Goal: Task Accomplishment & Management: Complete application form

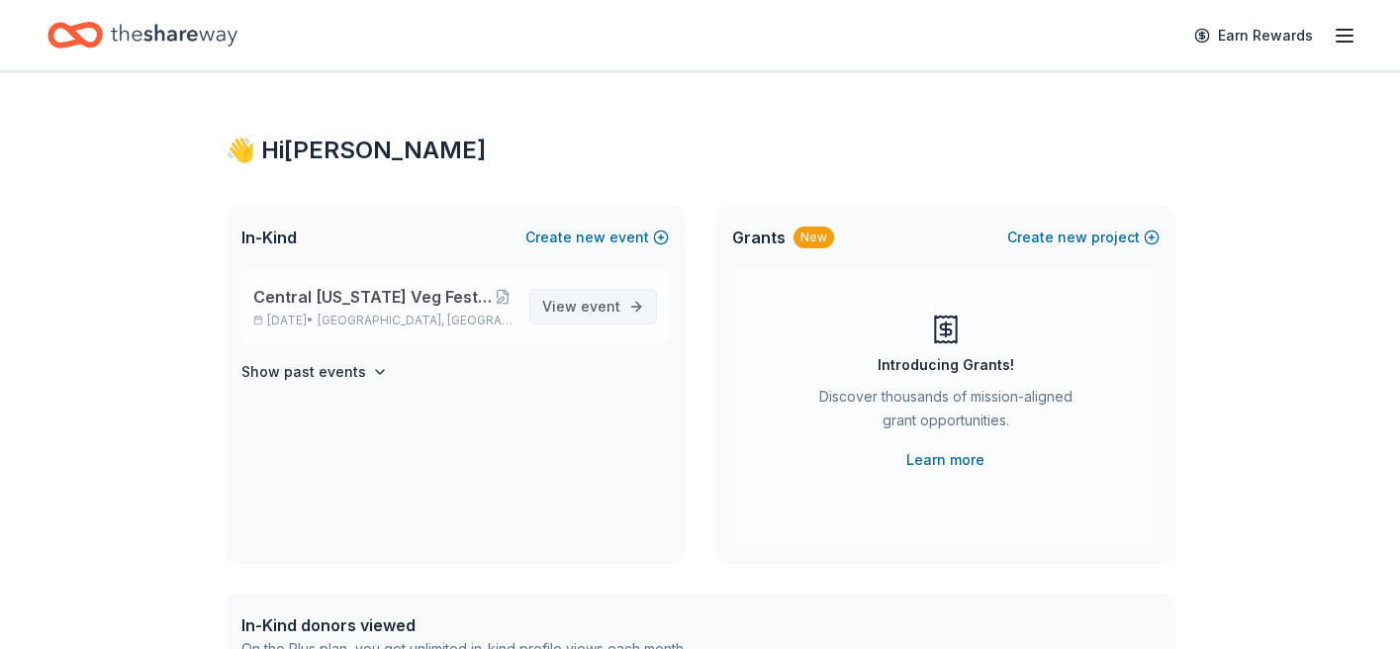
click at [634, 299] on link "View event" at bounding box center [593, 307] width 128 height 36
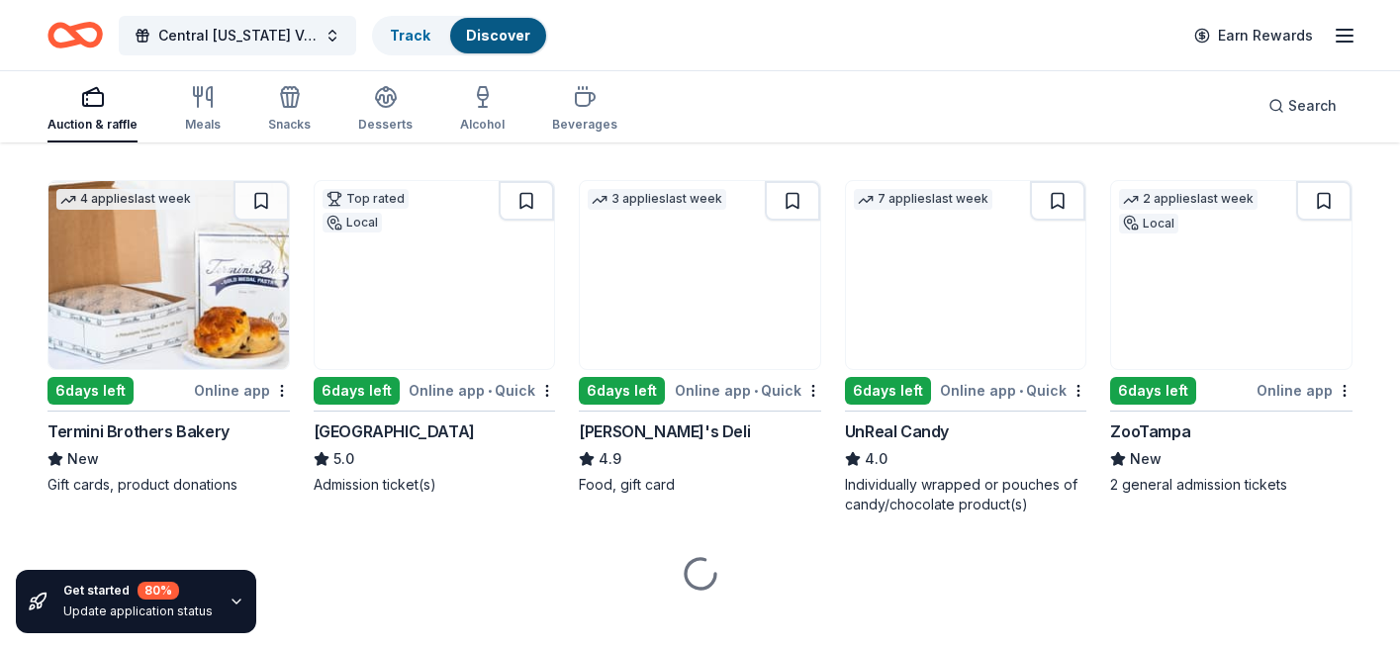
scroll to position [5434, 0]
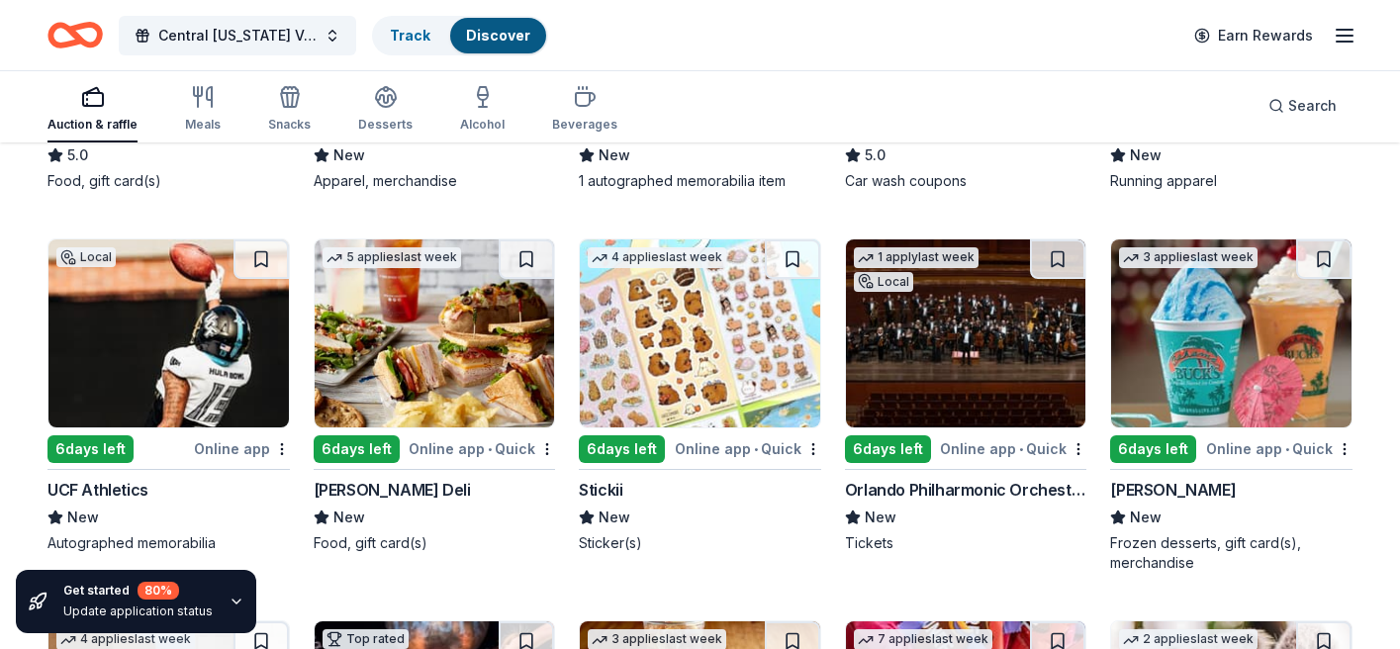
click at [384, 493] on div "McAlister's Deli" at bounding box center [392, 490] width 157 height 24
click at [613, 494] on div "Stickii" at bounding box center [601, 490] width 44 height 24
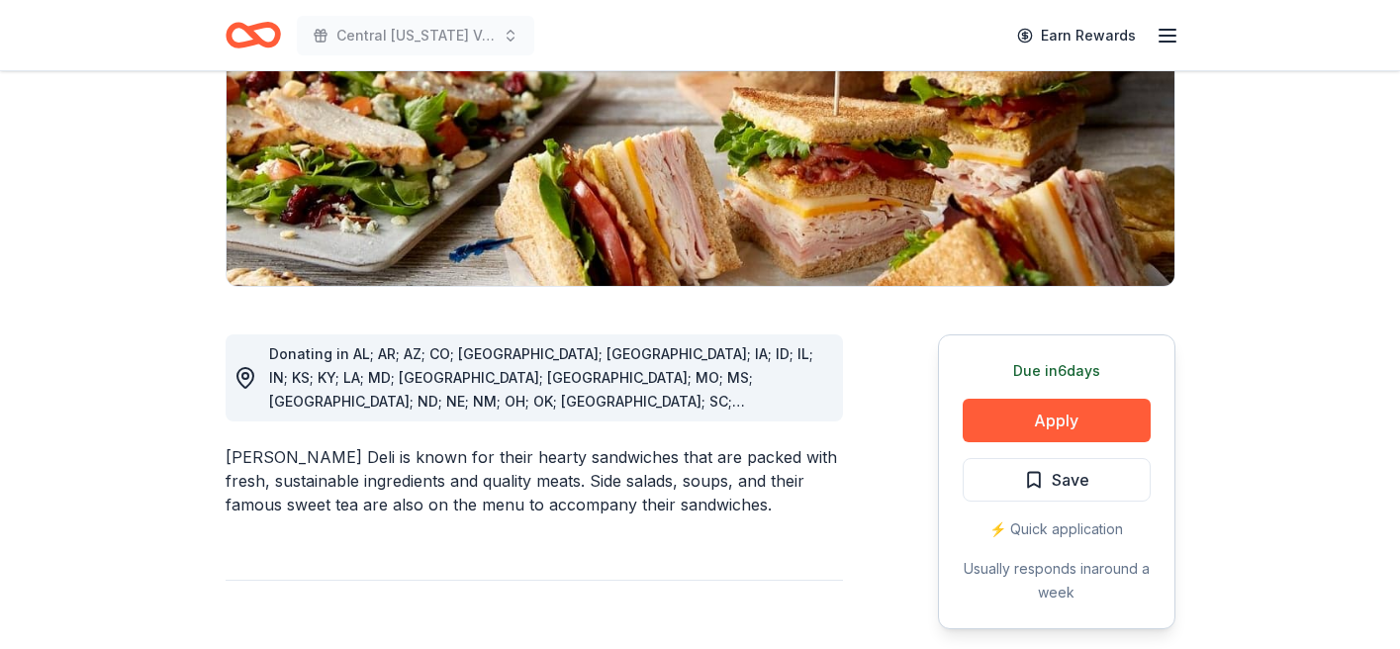
scroll to position [337, 0]
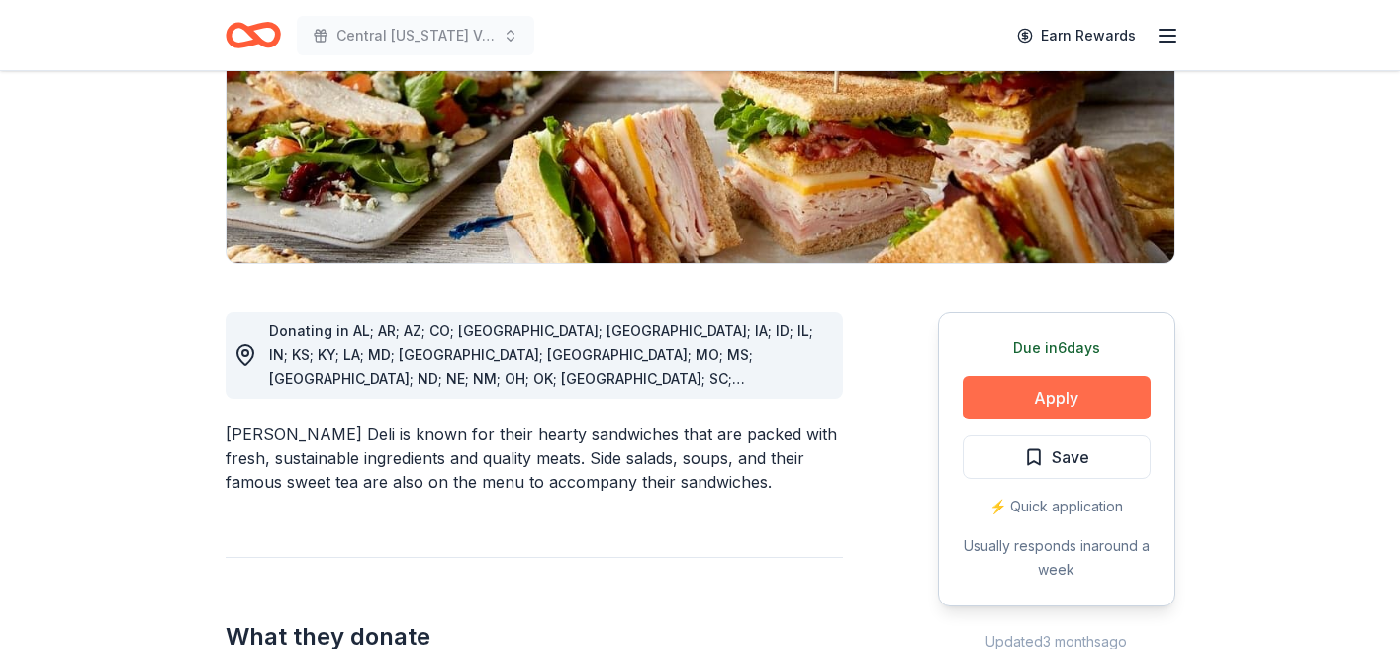
click at [1069, 400] on button "Apply" at bounding box center [1057, 398] width 188 height 44
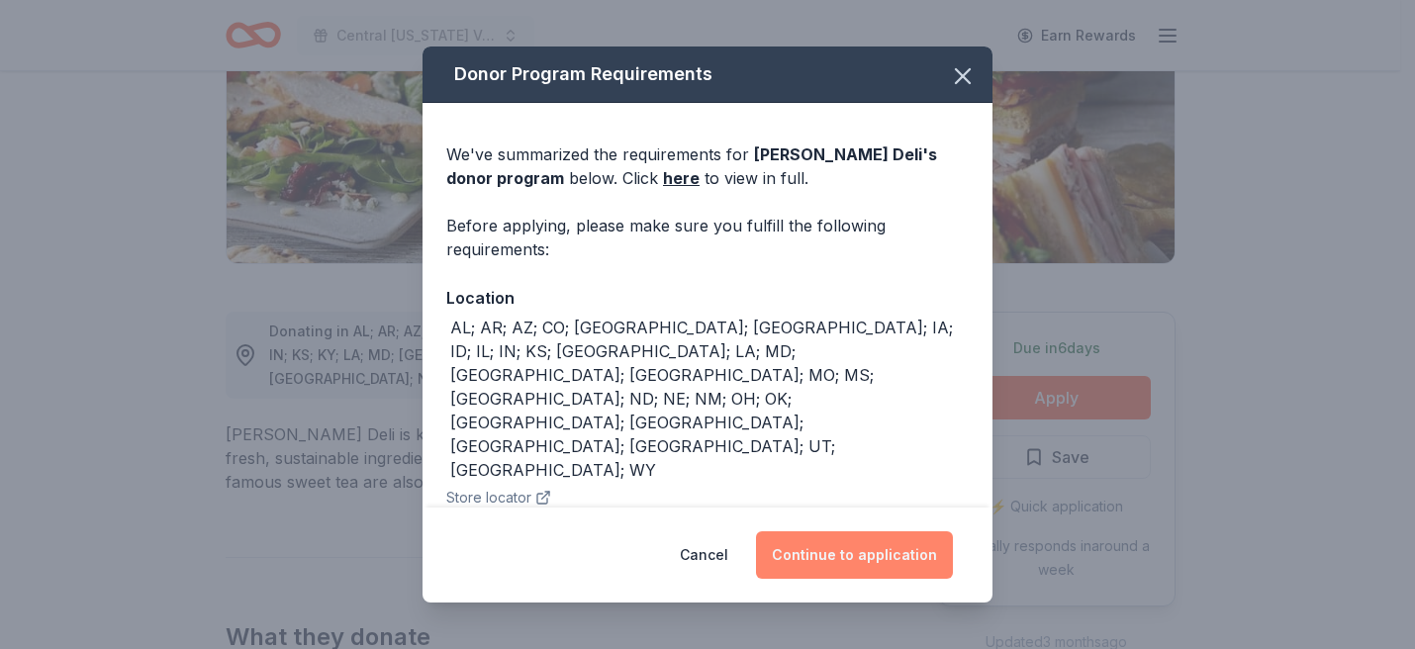
click at [870, 556] on button "Continue to application" at bounding box center [854, 555] width 197 height 48
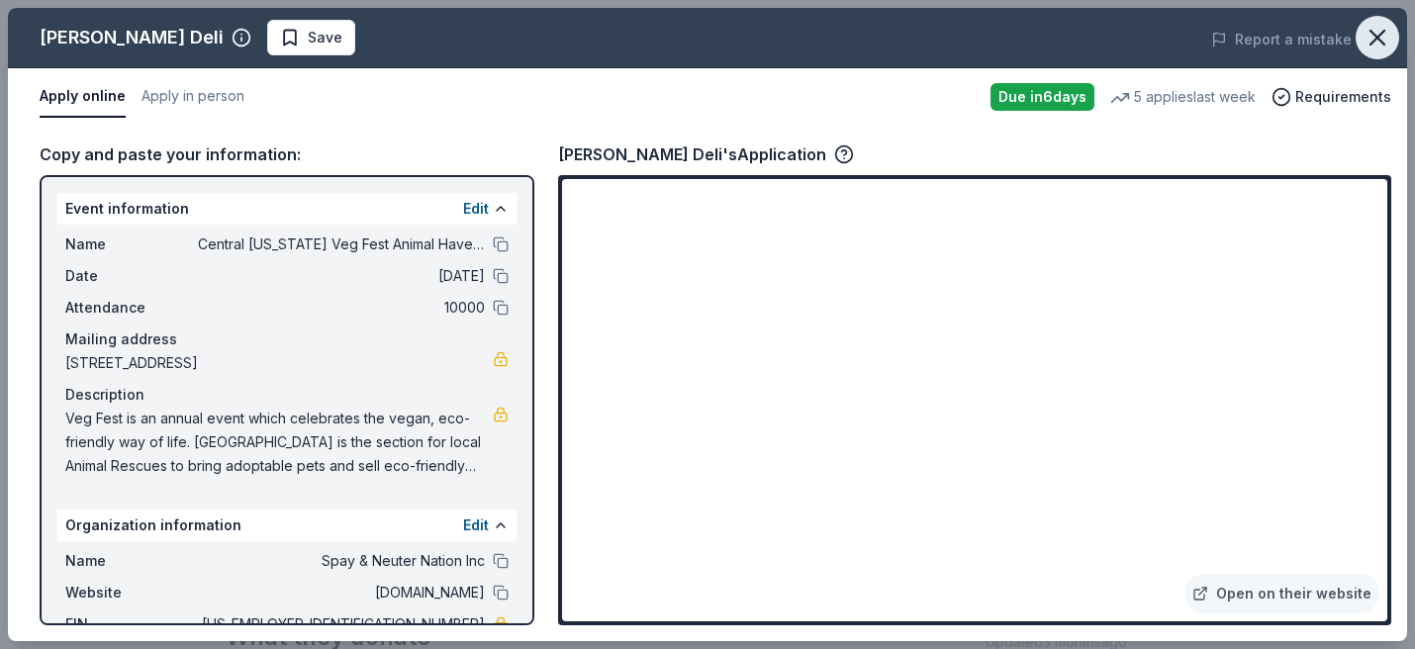
click at [1378, 35] on icon "button" at bounding box center [1378, 38] width 28 height 28
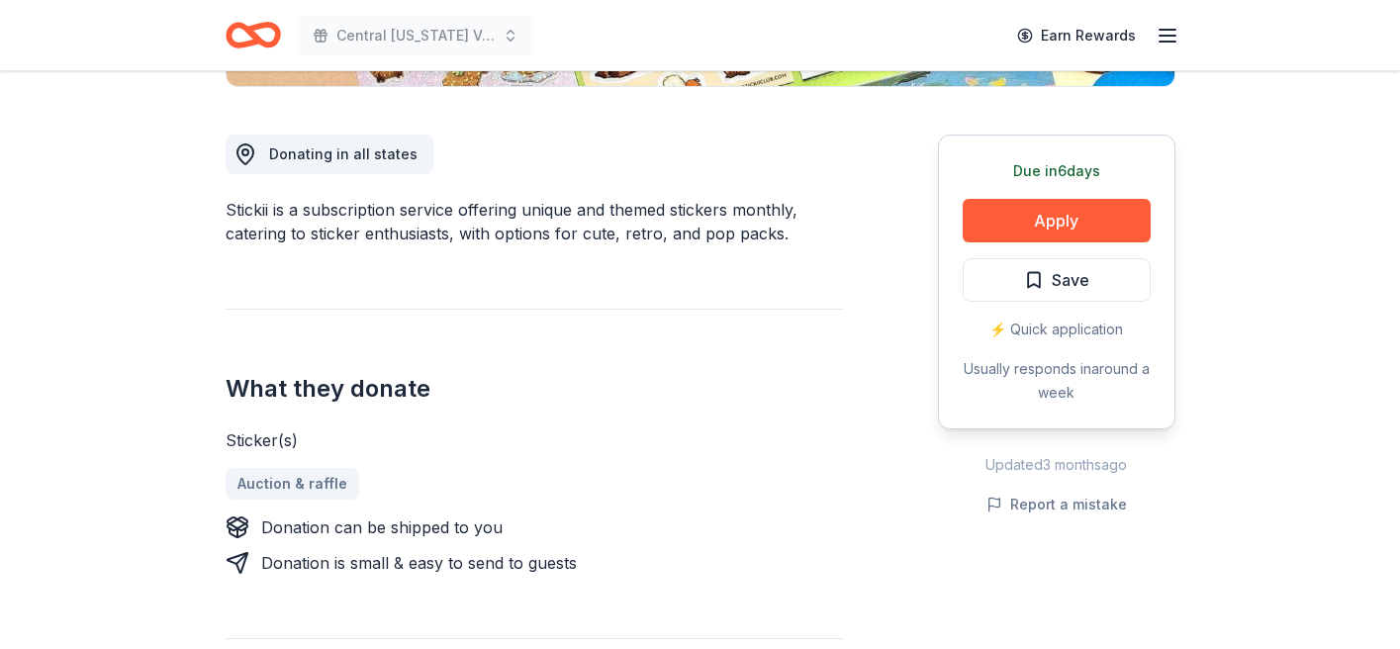
scroll to position [553, 0]
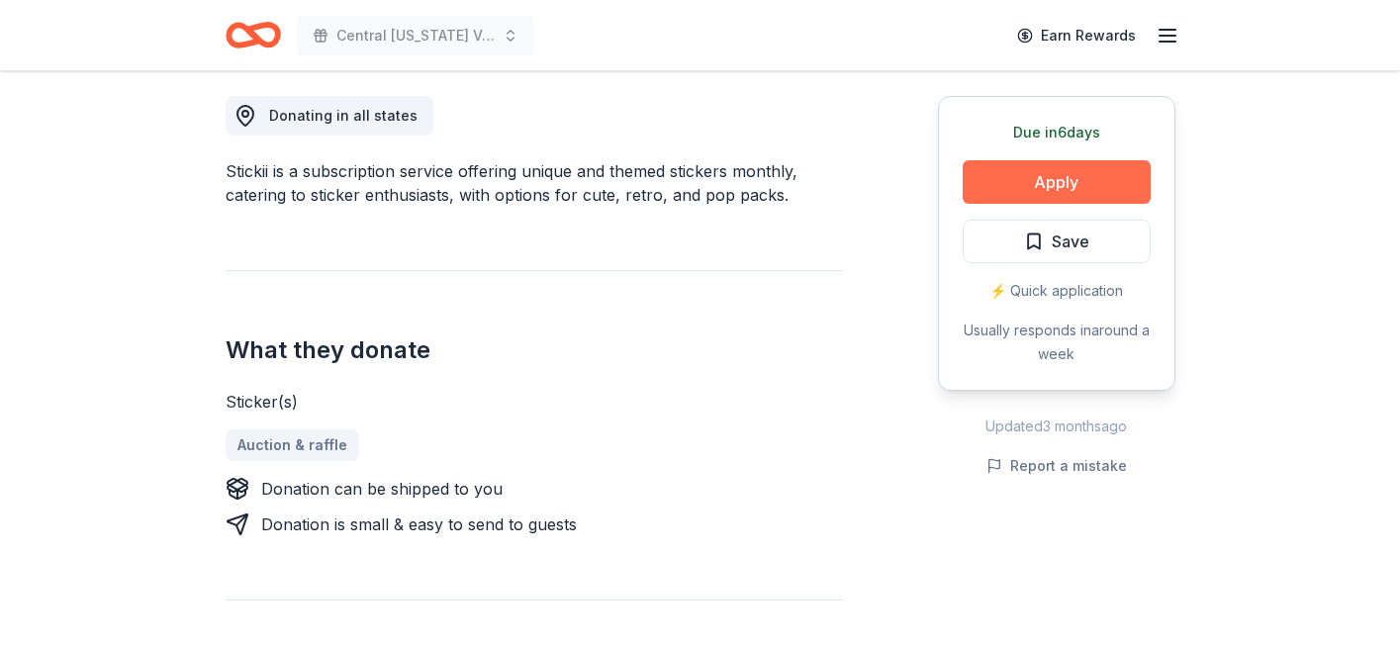
click at [996, 172] on button "Apply" at bounding box center [1057, 182] width 188 height 44
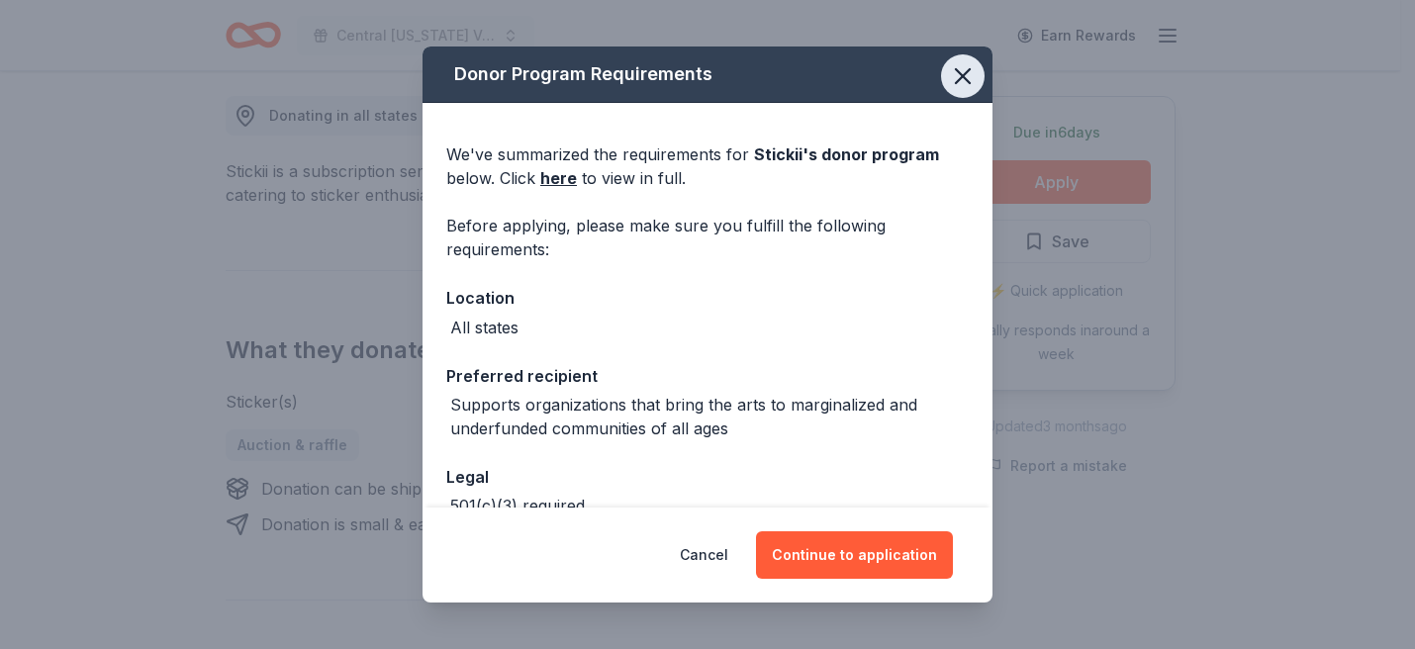
click at [949, 68] on icon "button" at bounding box center [963, 76] width 28 height 28
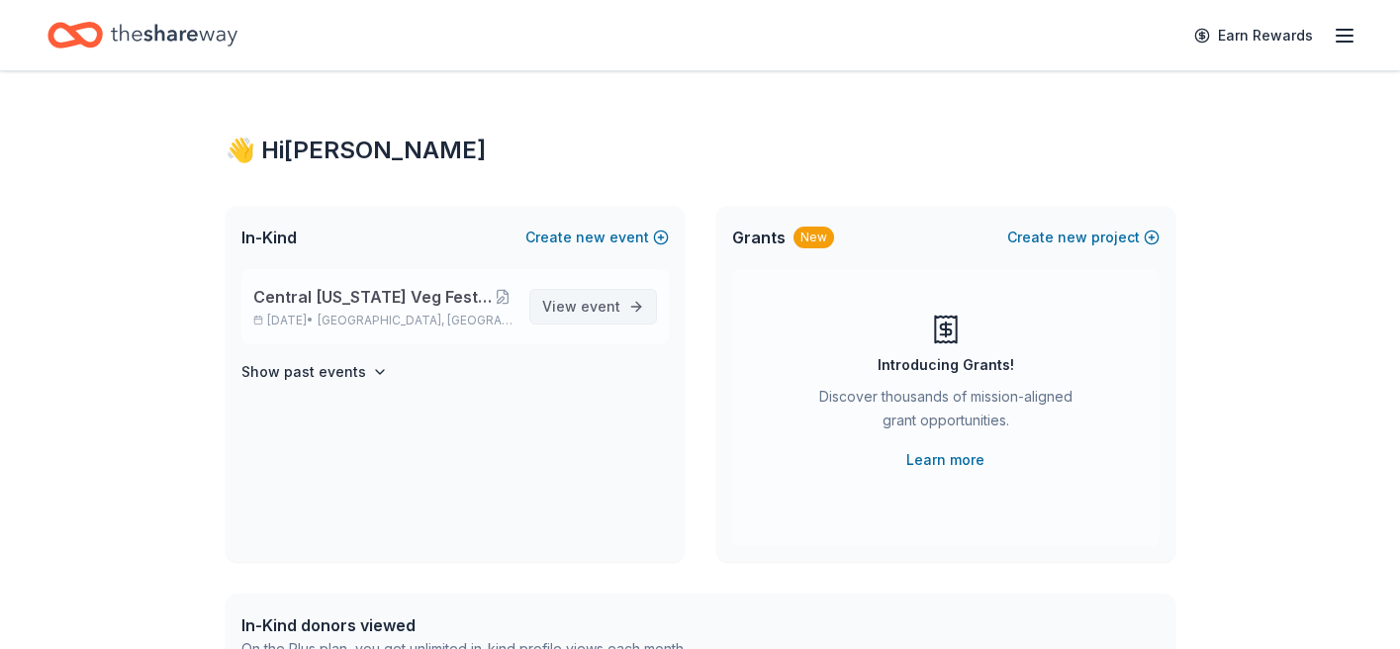
click at [606, 316] on span "View event" at bounding box center [581, 307] width 78 height 24
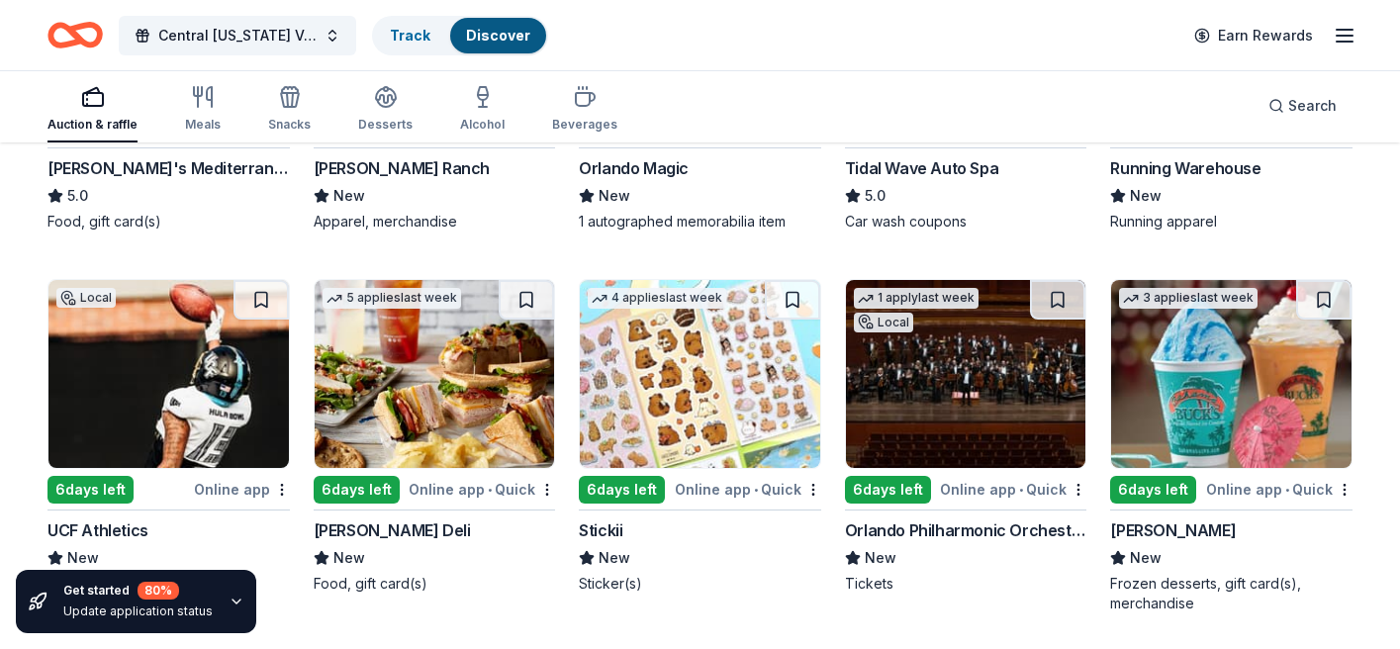
scroll to position [5433, 0]
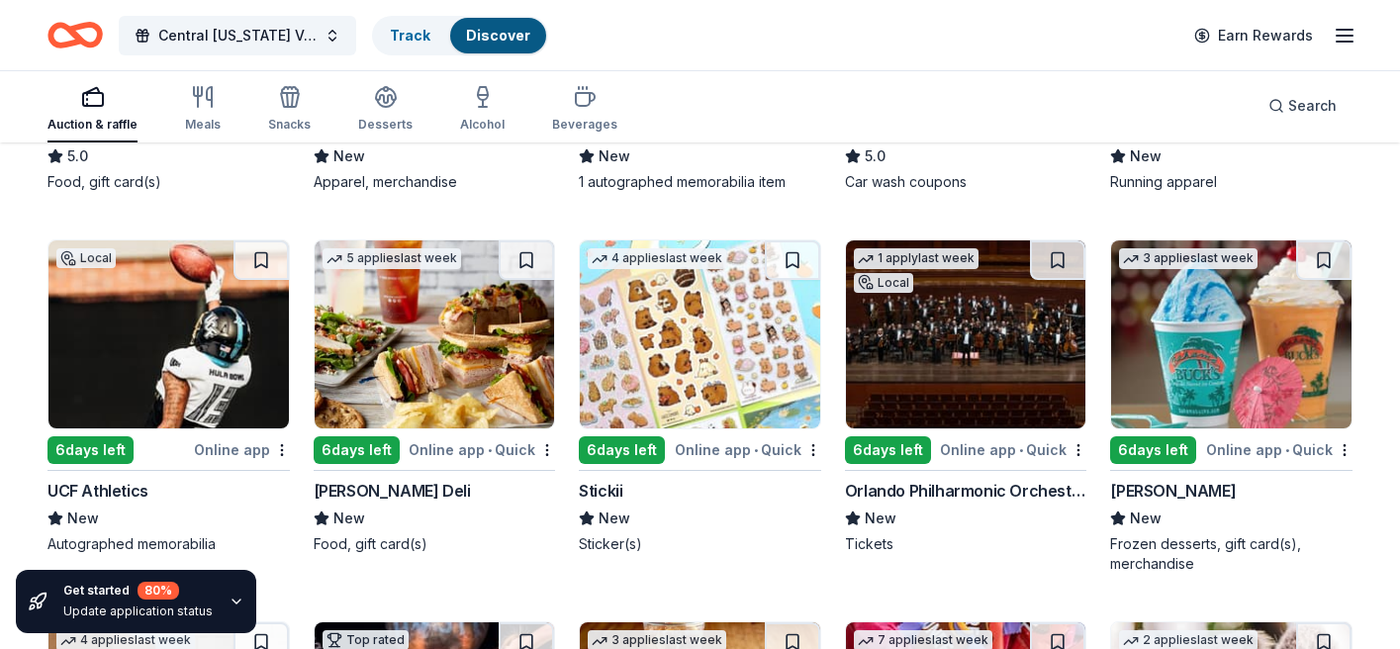
click at [926, 497] on div "Orlando Philharmonic Orchestra" at bounding box center [966, 491] width 242 height 24
click at [898, 491] on div "Orlando Philharmonic Orchestra" at bounding box center [966, 491] width 242 height 24
click at [1163, 496] on div "[PERSON_NAME]" at bounding box center [1173, 491] width 126 height 24
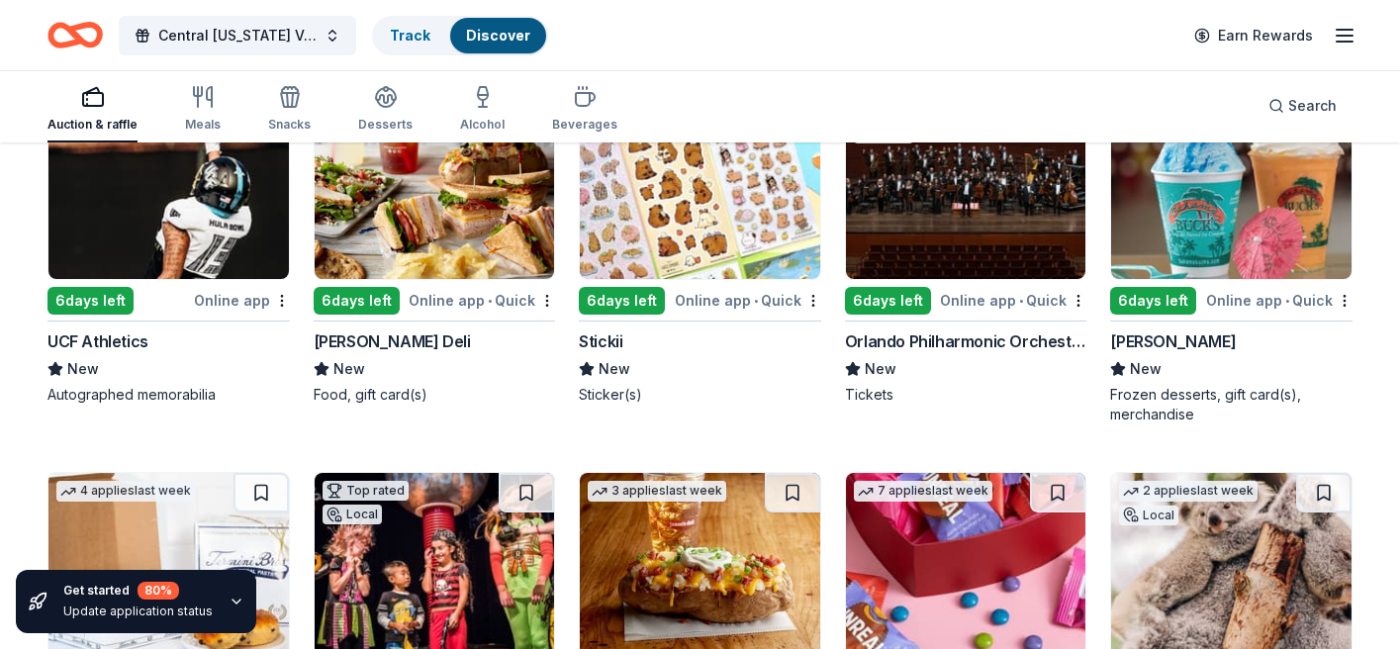
scroll to position [5861, 0]
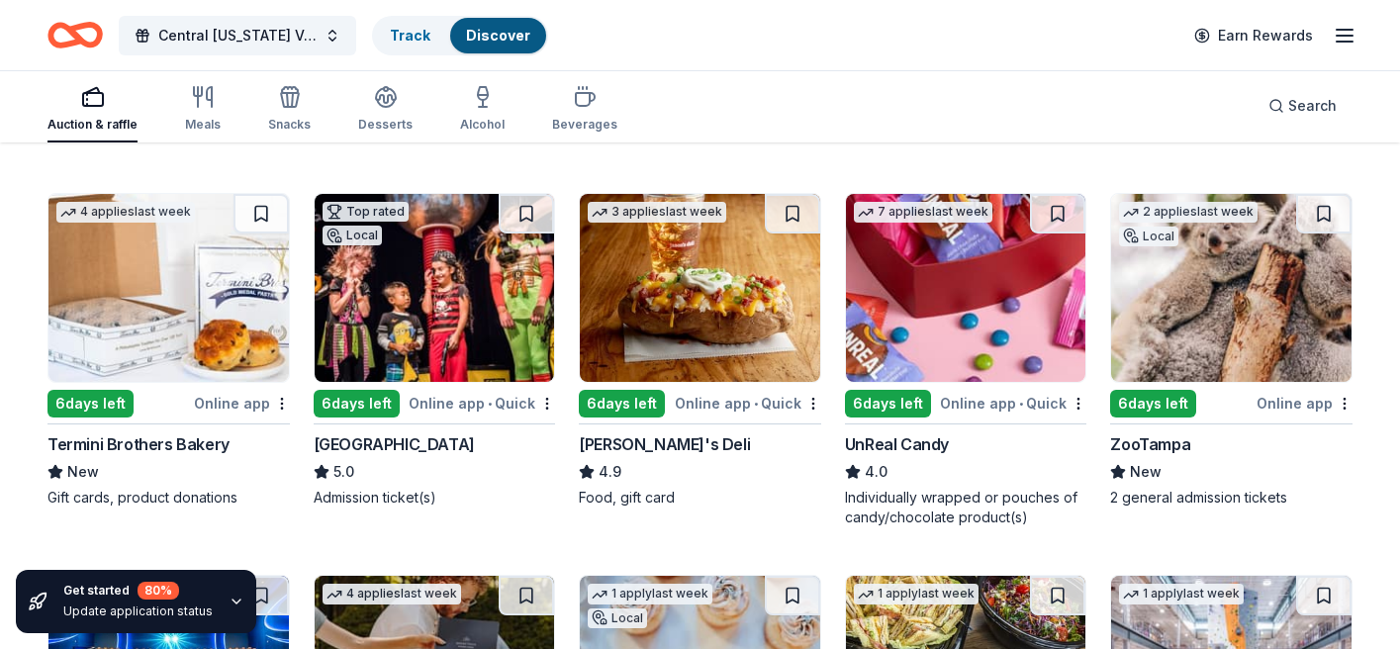
click at [393, 445] on div "Orlando Science Center" at bounding box center [394, 444] width 161 height 24
click at [108, 442] on div "Termini Brothers Bakery" at bounding box center [139, 444] width 182 height 24
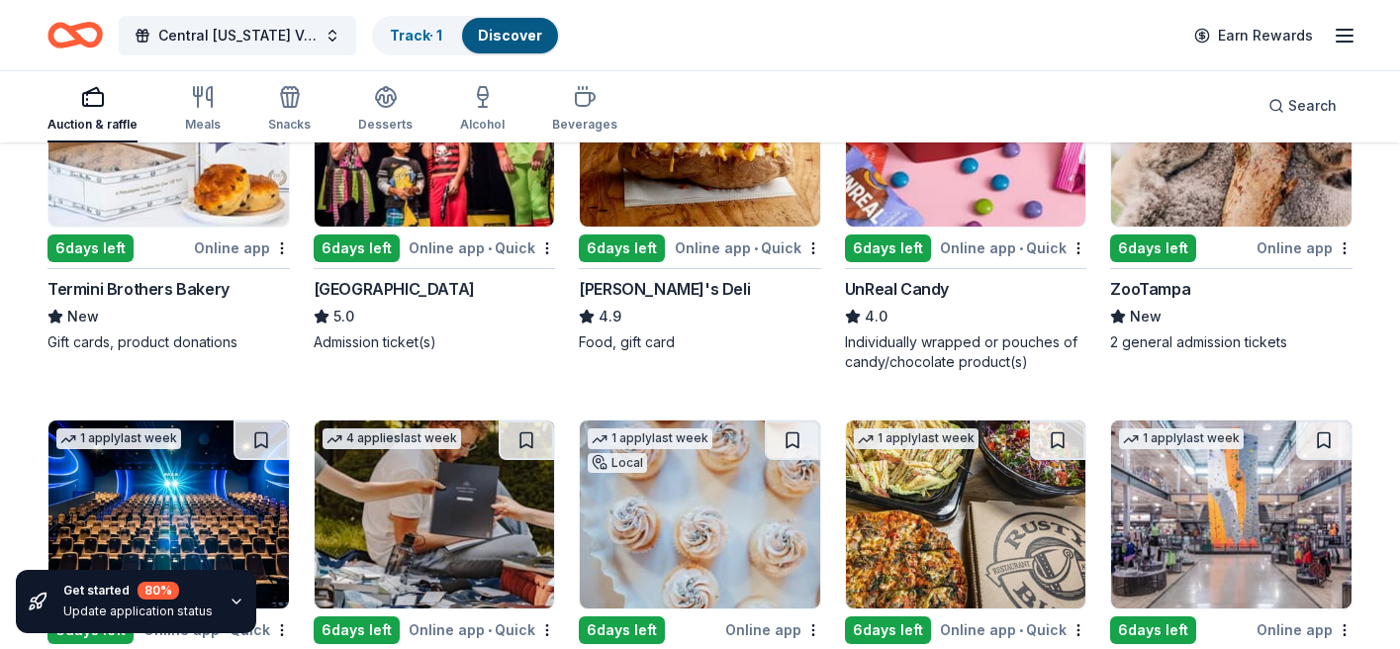
scroll to position [6149, 0]
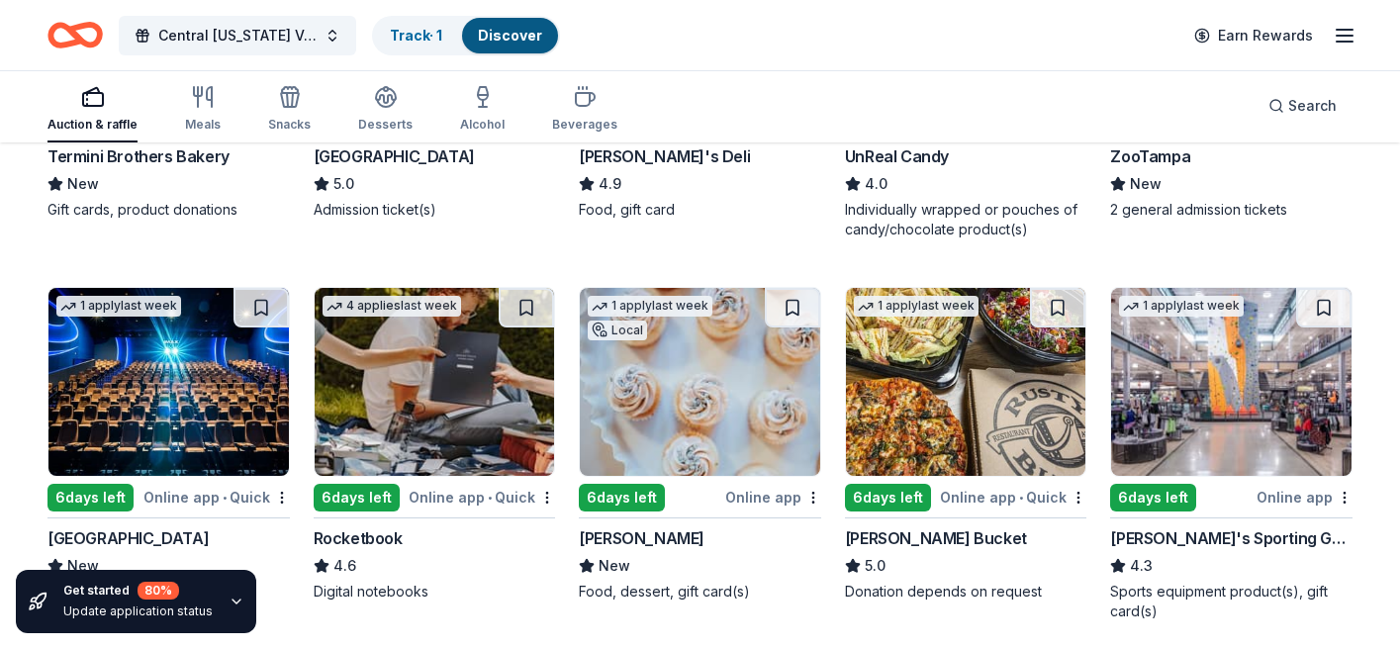
click at [631, 540] on div "Alessi Bakery" at bounding box center [642, 538] width 126 height 24
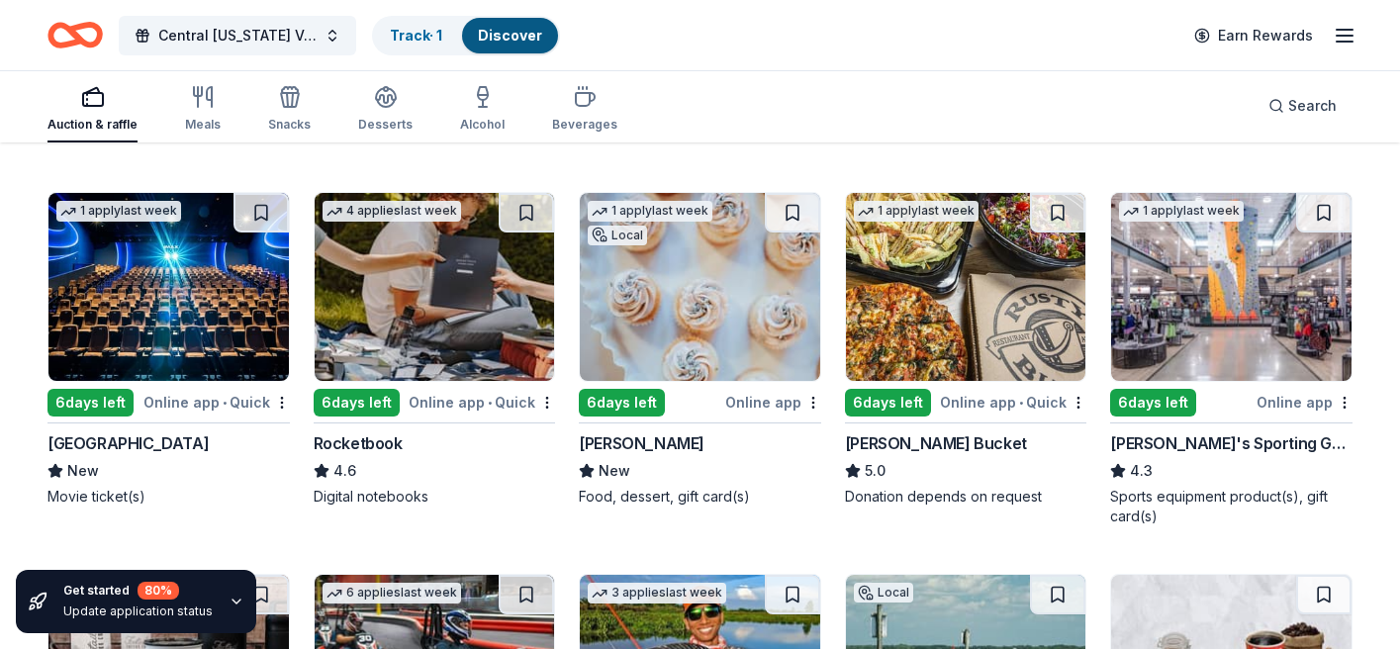
scroll to position [6352, 0]
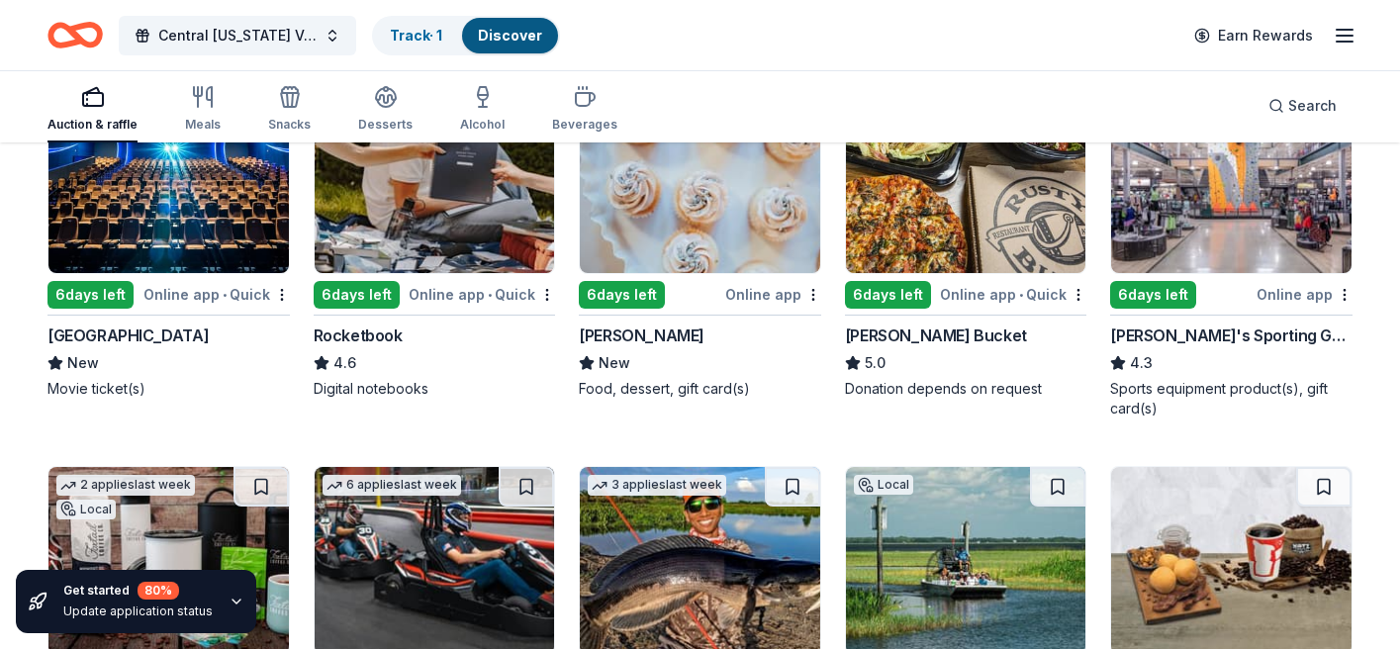
click at [94, 331] on div "Cinépolis" at bounding box center [128, 336] width 161 height 24
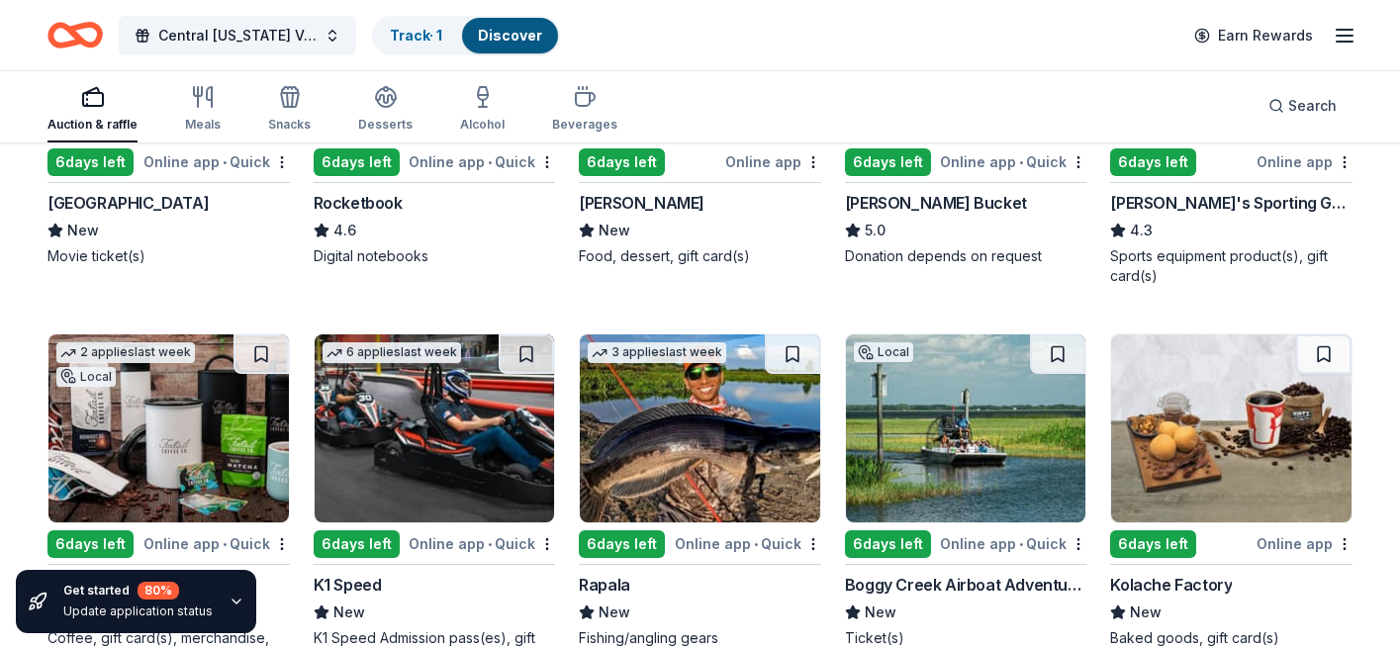
scroll to position [6616, 0]
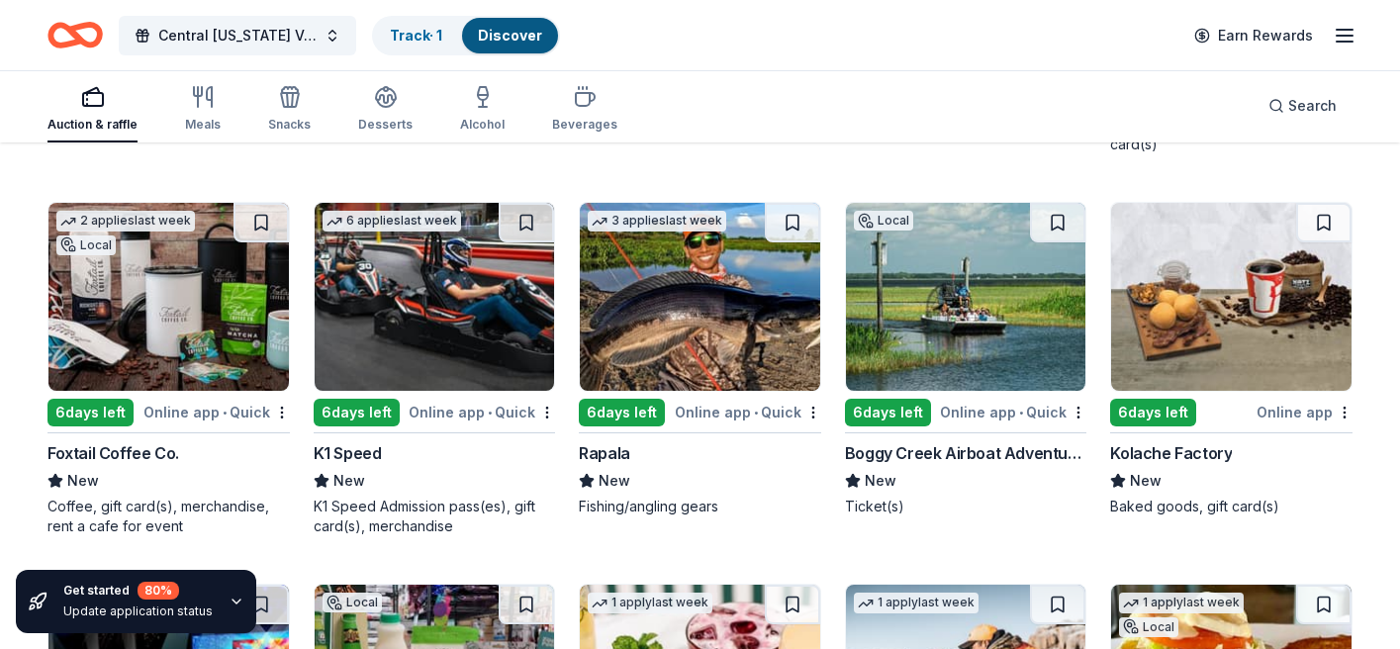
click at [1192, 448] on div "Kolache Factory" at bounding box center [1171, 453] width 122 height 24
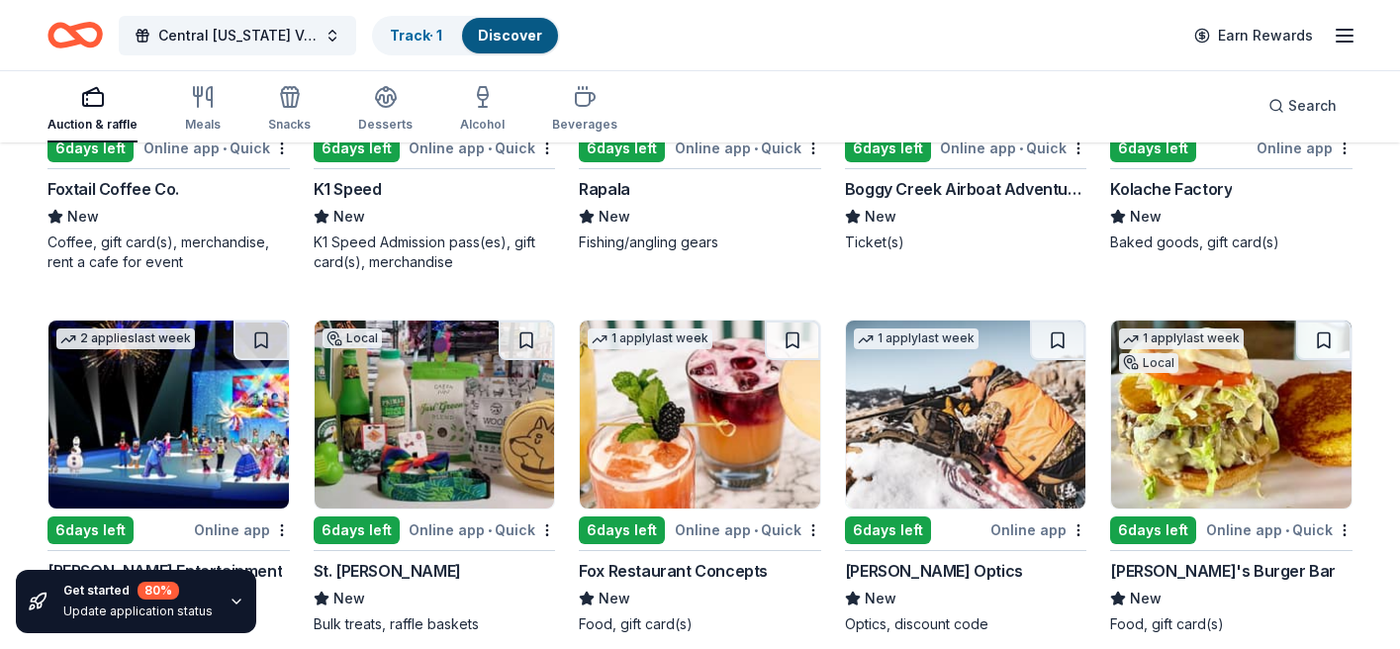
scroll to position [6973, 0]
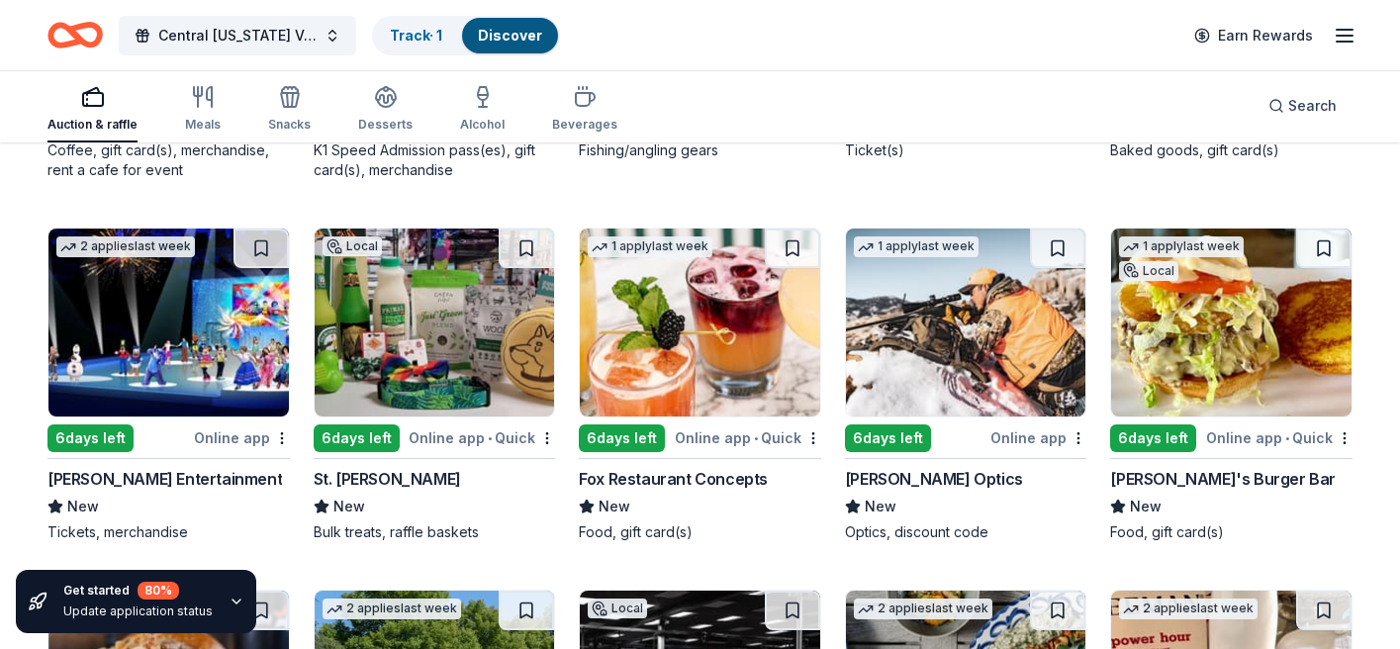
click at [100, 474] on div "Feld Entertainment" at bounding box center [165, 479] width 235 height 24
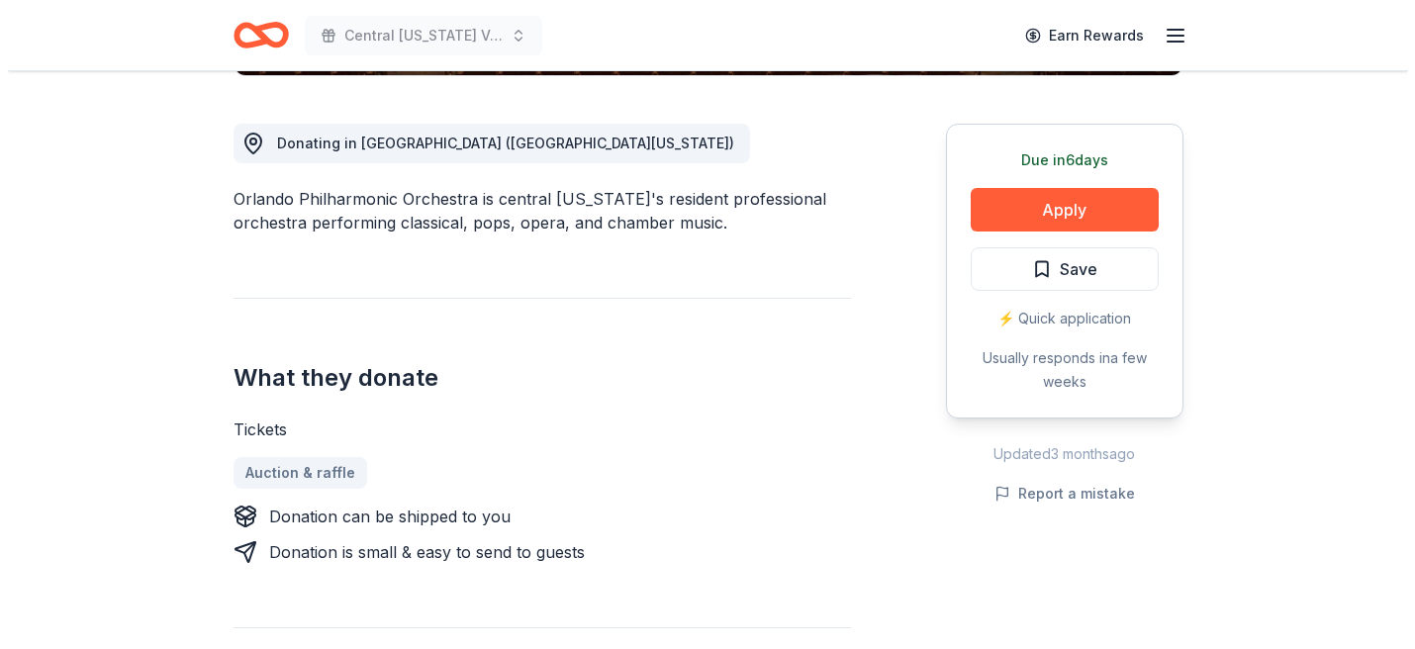
scroll to position [530, 0]
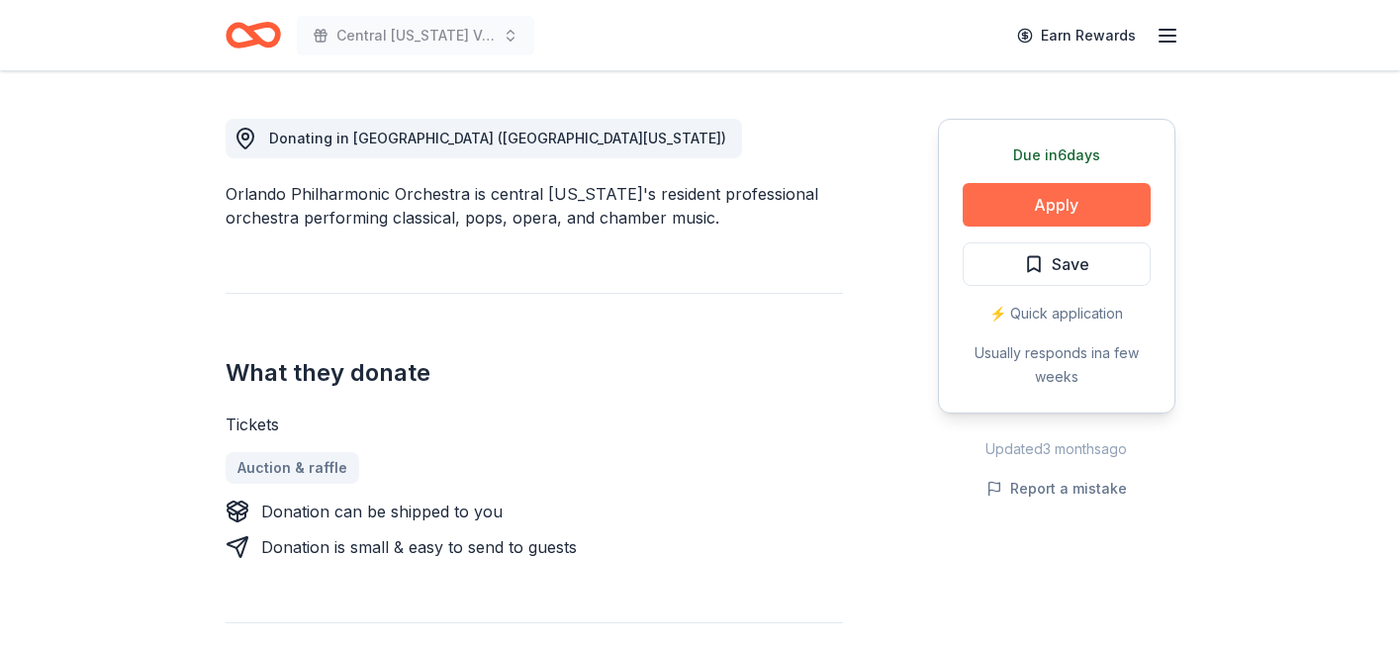
click at [1050, 196] on button "Apply" at bounding box center [1057, 205] width 188 height 44
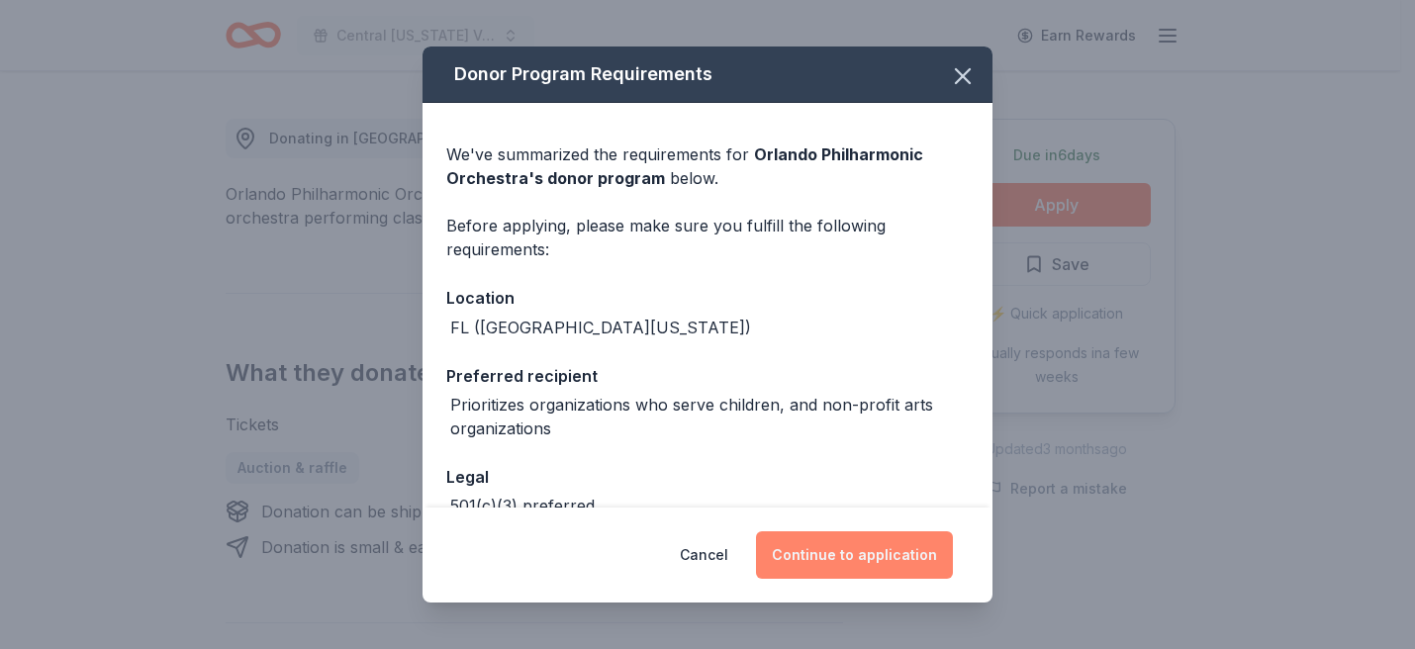
click at [825, 565] on button "Continue to application" at bounding box center [854, 555] width 197 height 48
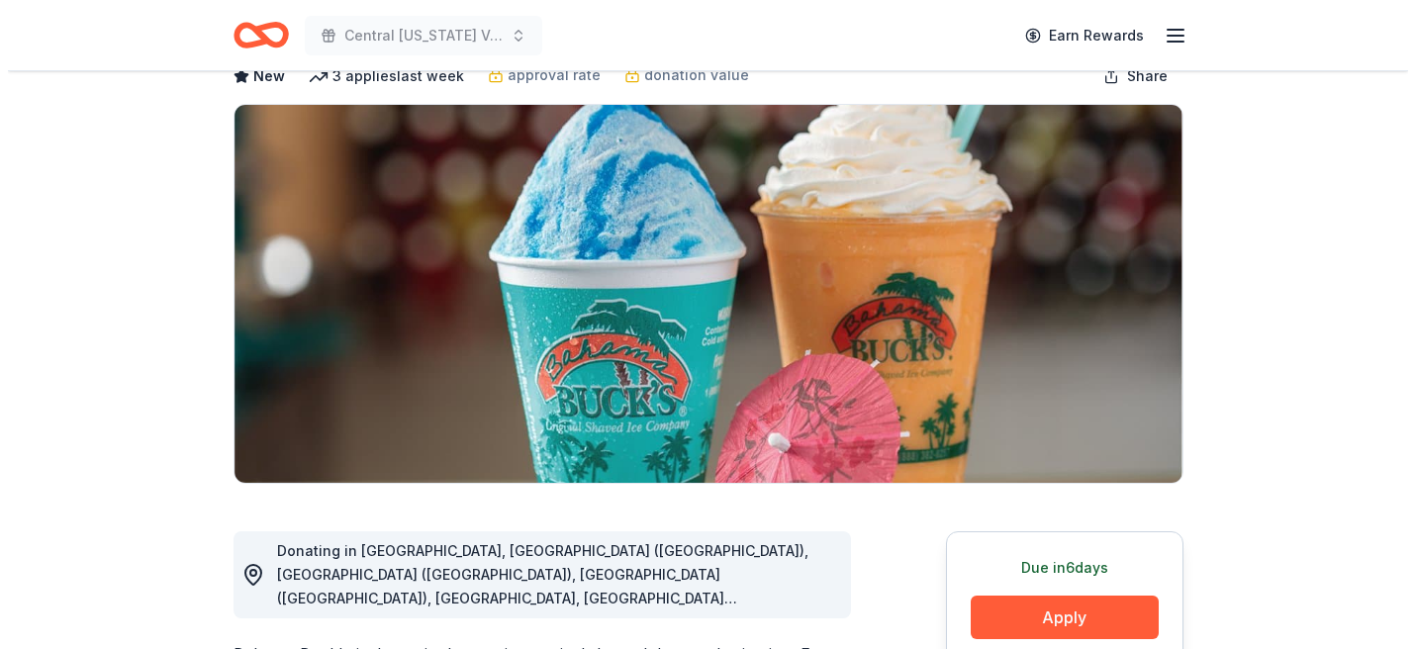
scroll to position [190, 0]
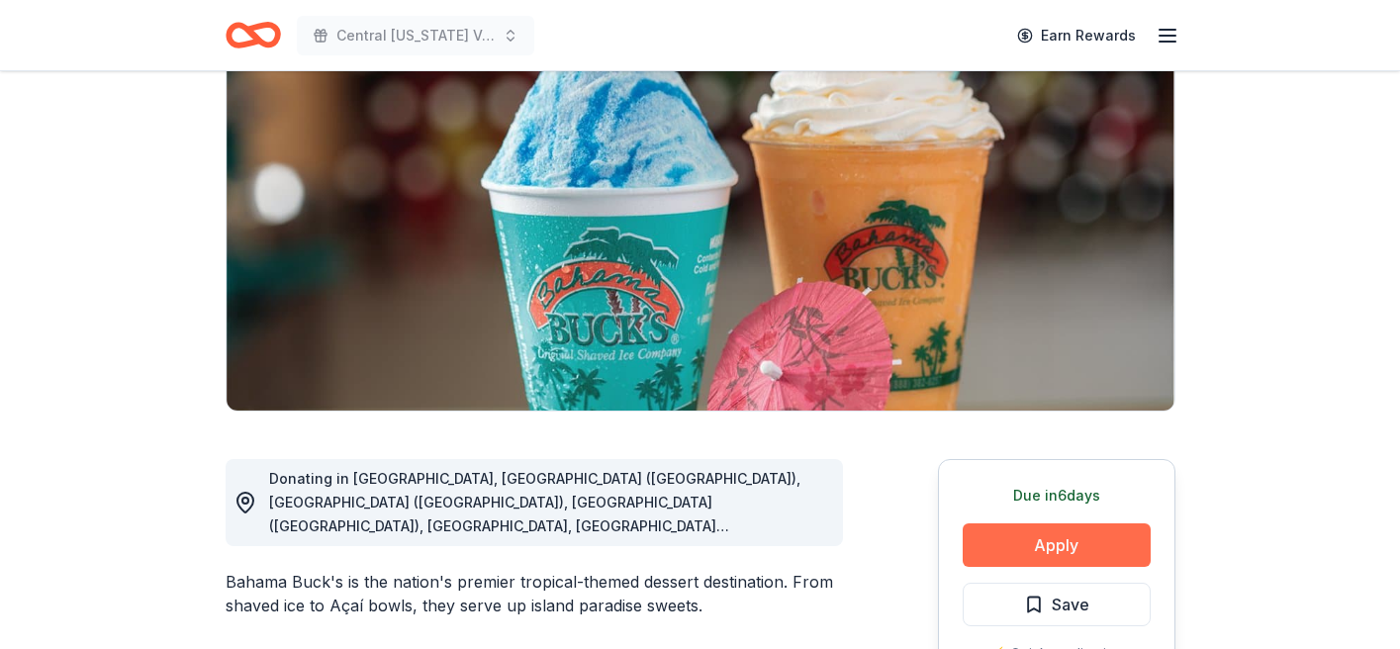
click at [1060, 549] on button "Apply" at bounding box center [1057, 545] width 188 height 44
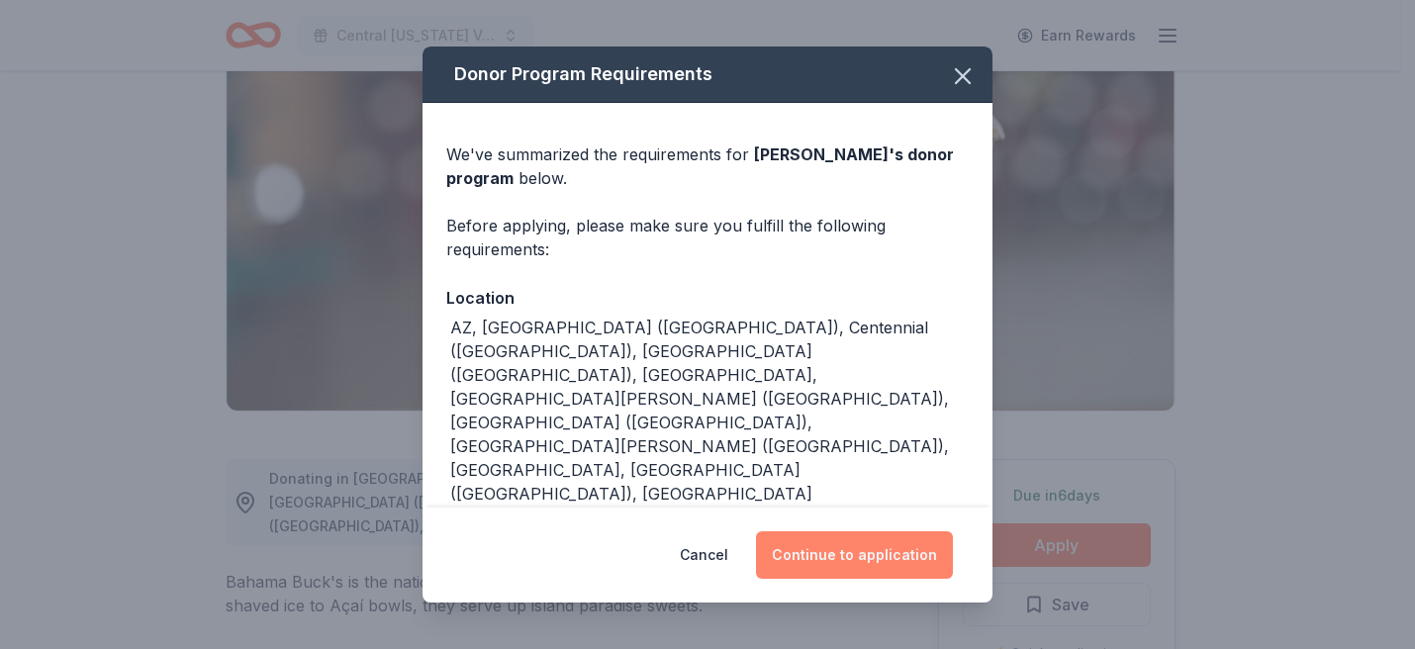
click at [810, 553] on button "Continue to application" at bounding box center [854, 555] width 197 height 48
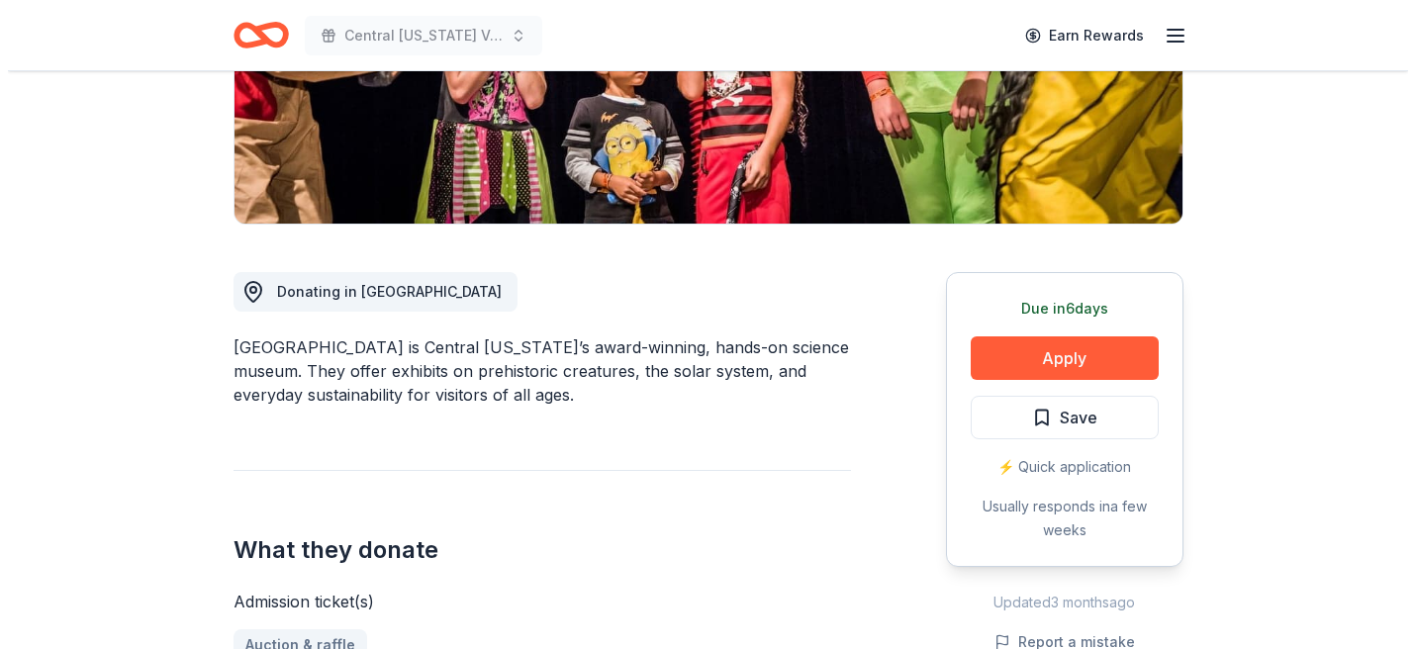
scroll to position [560, 0]
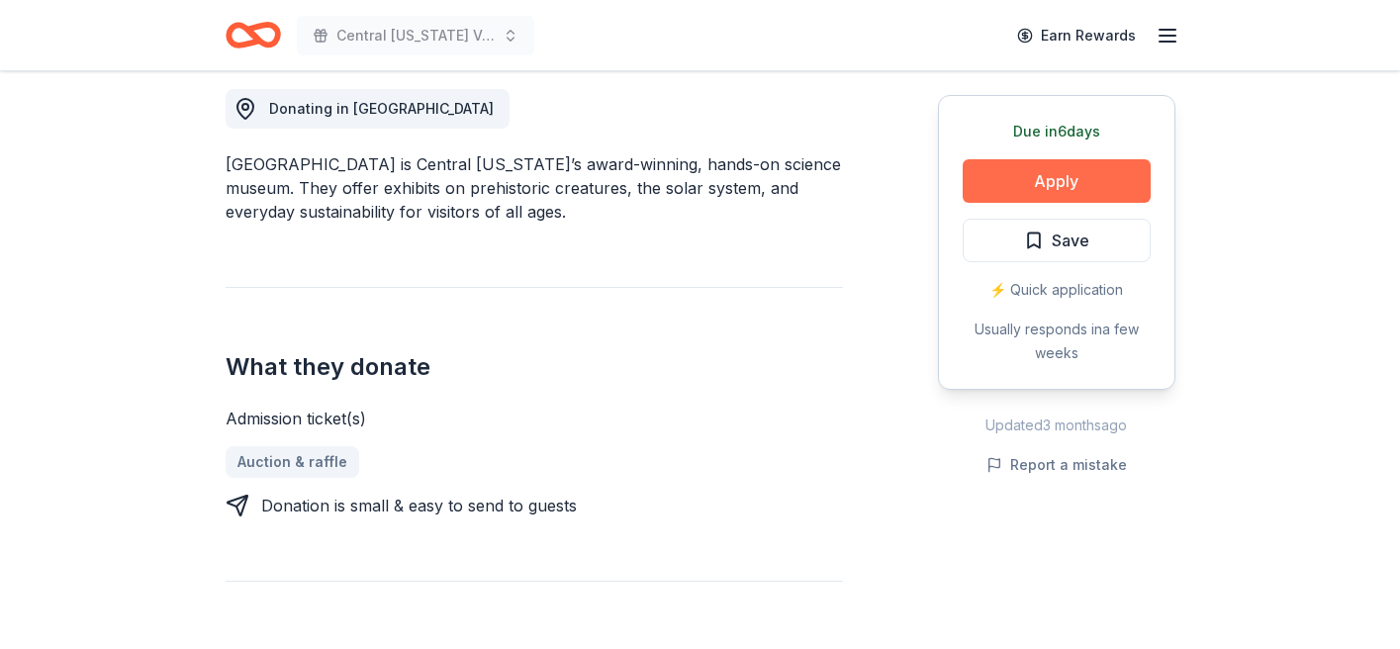
click at [1008, 171] on button "Apply" at bounding box center [1057, 181] width 188 height 44
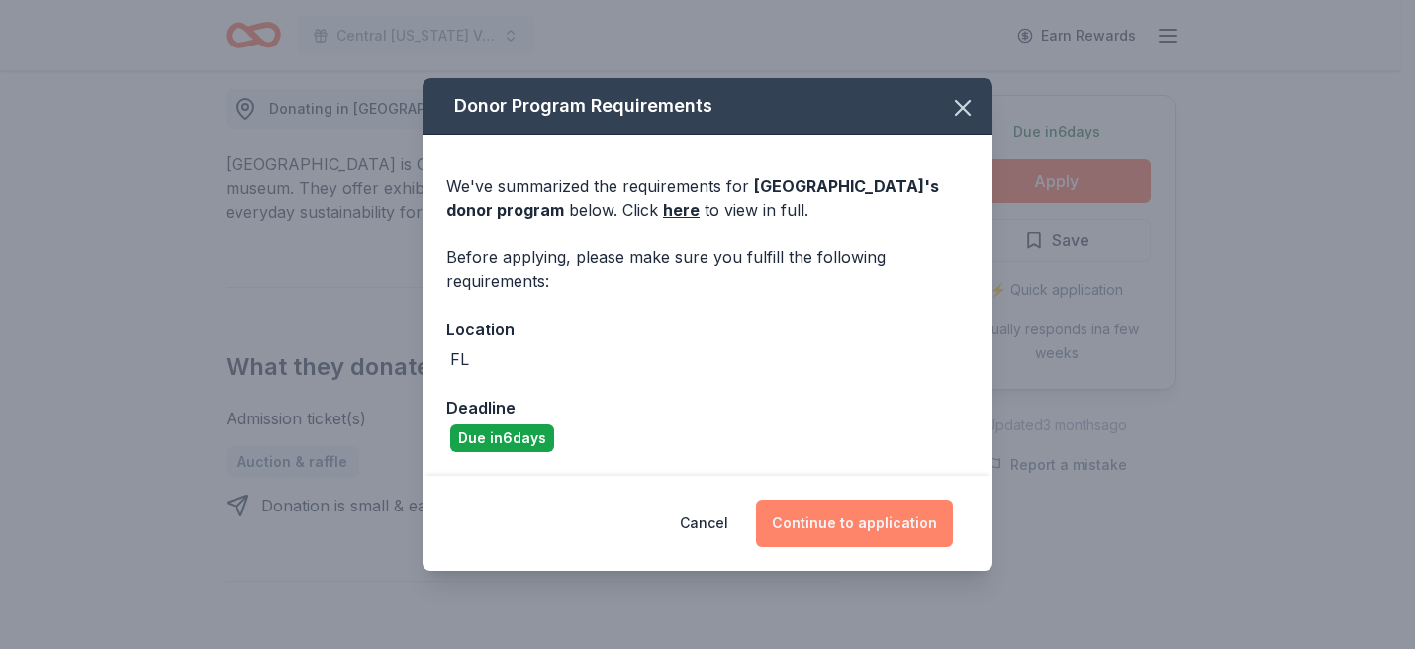
click at [862, 523] on button "Continue to application" at bounding box center [854, 524] width 197 height 48
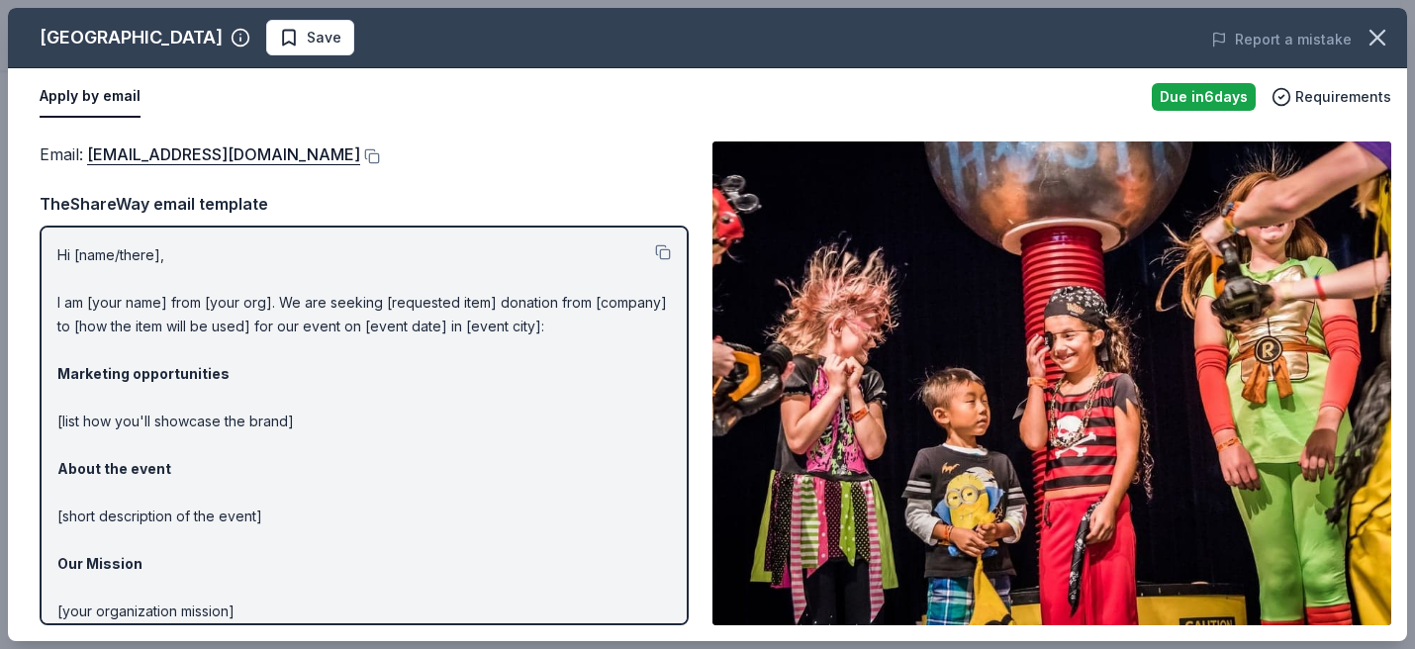
drag, startPoint x: 1413, startPoint y: 218, endPoint x: 1403, endPoint y: 291, distance: 73.9
click at [1399, 291] on div "Orlando Science Center Save Report a mistake Apply by email Due in 6 days Requi…" at bounding box center [707, 324] width 1415 height 649
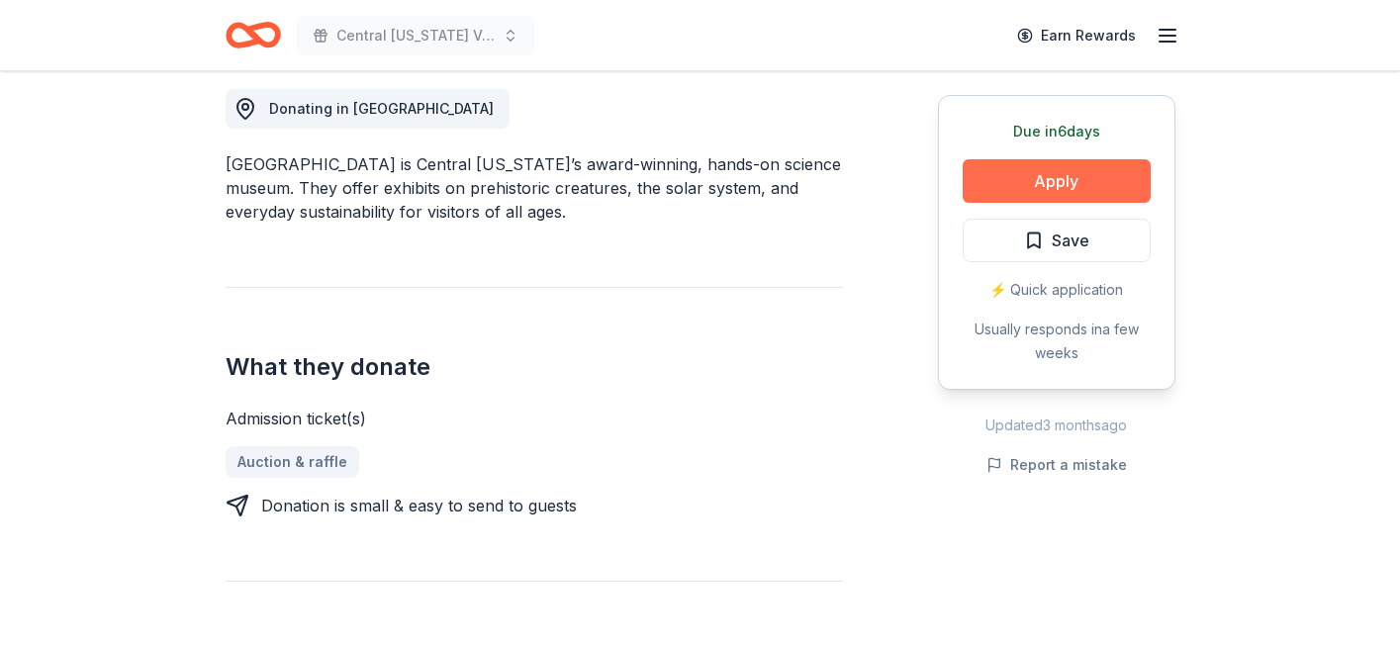
click at [1081, 185] on button "Apply" at bounding box center [1057, 181] width 188 height 44
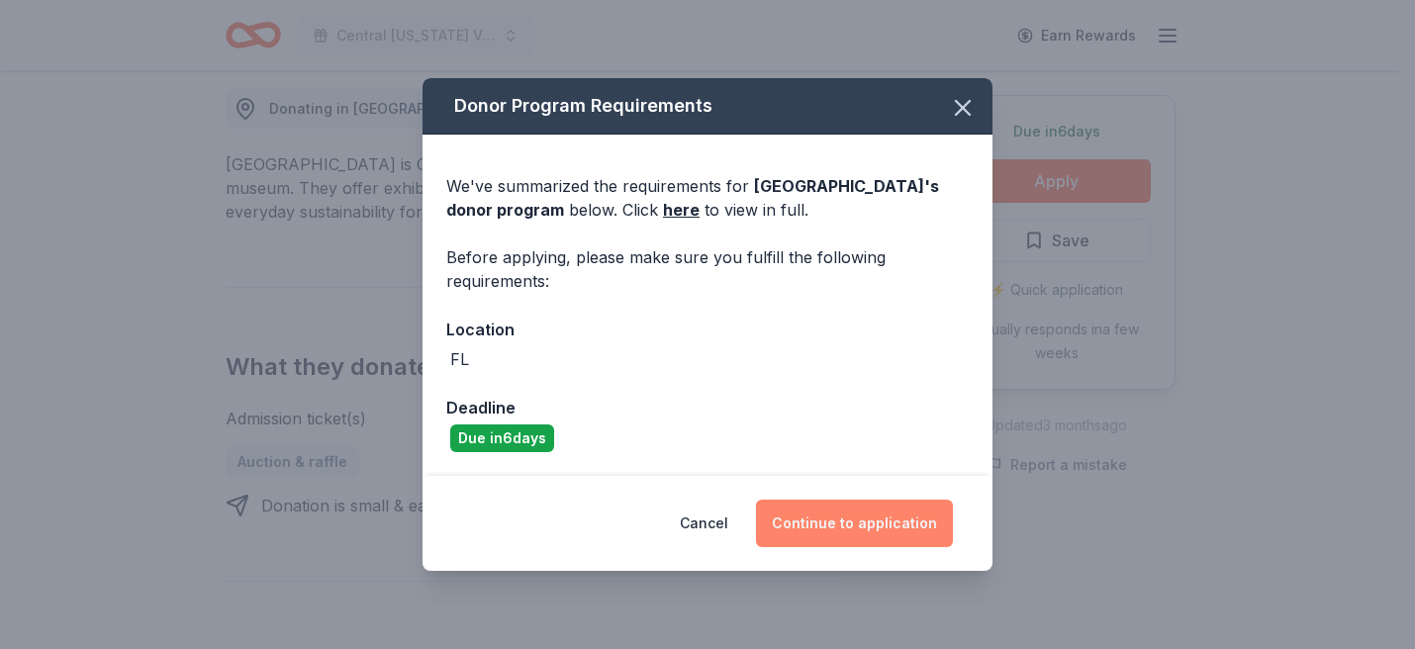
click at [807, 514] on button "Continue to application" at bounding box center [854, 524] width 197 height 48
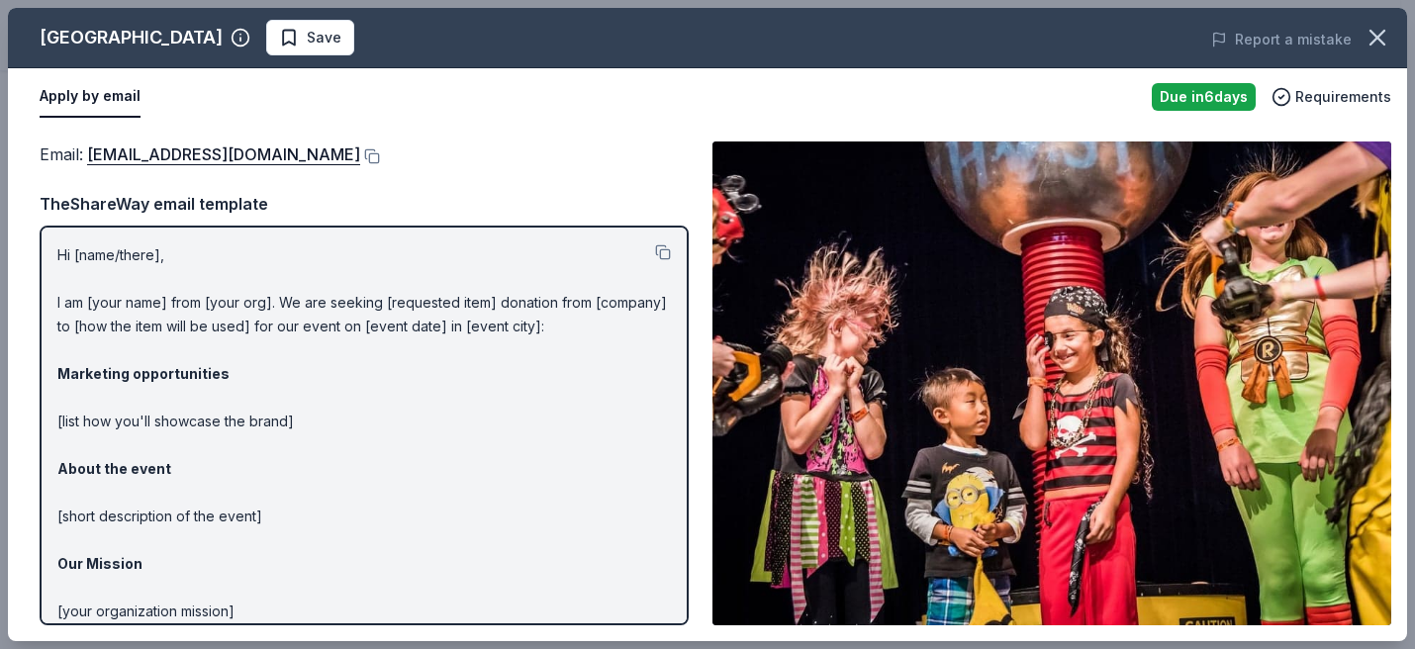
click at [71, 251] on p "Hi [name/there], I am [your name] from [your org]. We are seeking [requested it…" at bounding box center [364, 492] width 614 height 499
drag, startPoint x: 71, startPoint y: 247, endPoint x: 146, endPoint y: 729, distance: 487.8
drag, startPoint x: 67, startPoint y: 248, endPoint x: 102, endPoint y: 276, distance: 44.4
click at [102, 276] on p "Hi [name/there], I am [your name] from [your org]. We are seeking [requested it…" at bounding box center [364, 492] width 614 height 499
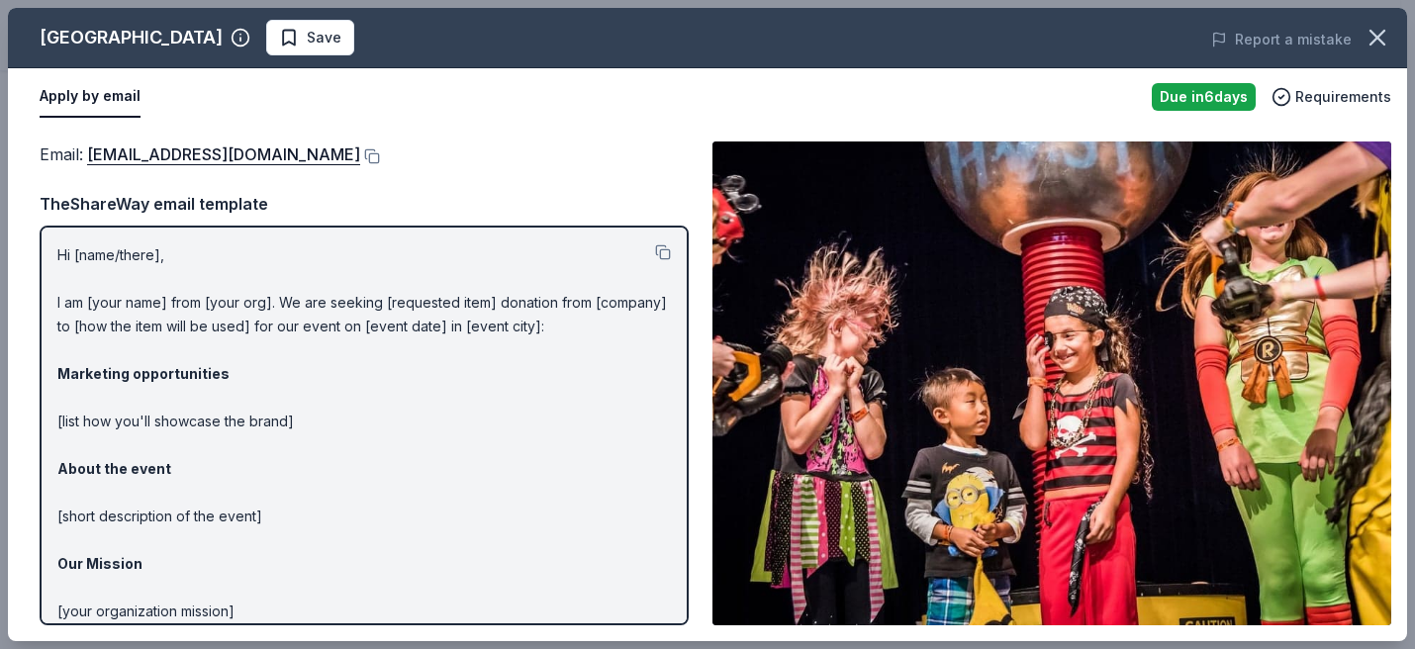
click at [157, 250] on p "Hi [name/there], I am [your name] from [your org]. We are seeking [requested it…" at bounding box center [364, 492] width 614 height 499
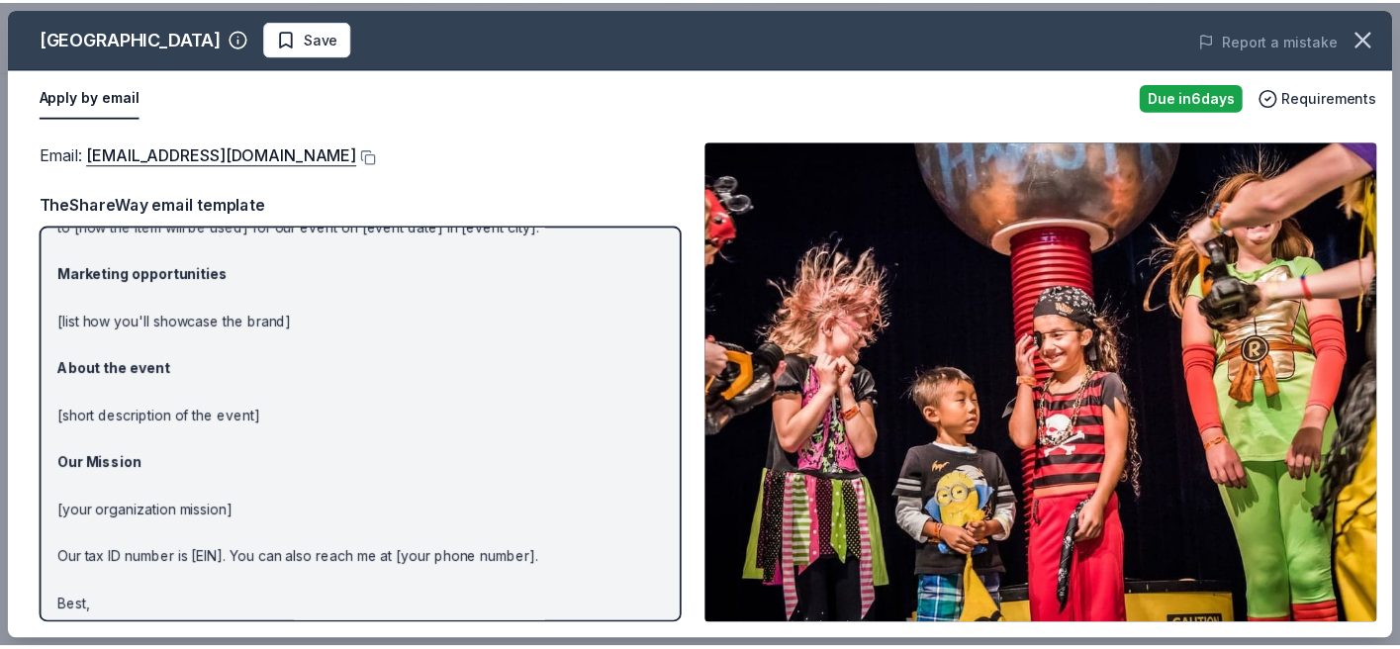
scroll to position [135, 0]
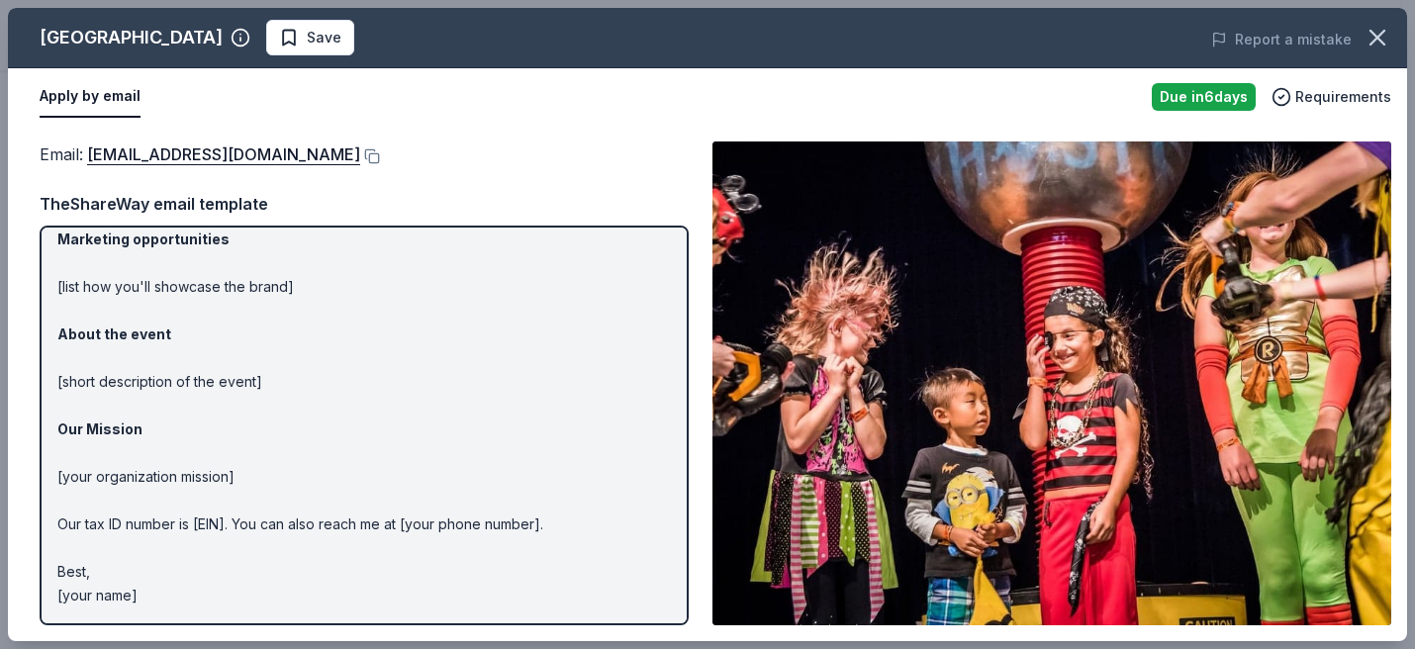
click at [35, 618] on div "Email : donations@osc.org Email : donations@osc.org TheShareWay email template …" at bounding box center [707, 384] width 1399 height 516
click at [129, 606] on p "Hi [name/there], I am [your name] from [your org]. We are seeking [requested it…" at bounding box center [364, 358] width 614 height 499
drag, startPoint x: 146, startPoint y: 280, endPoint x: 191, endPoint y: 650, distance: 372.8
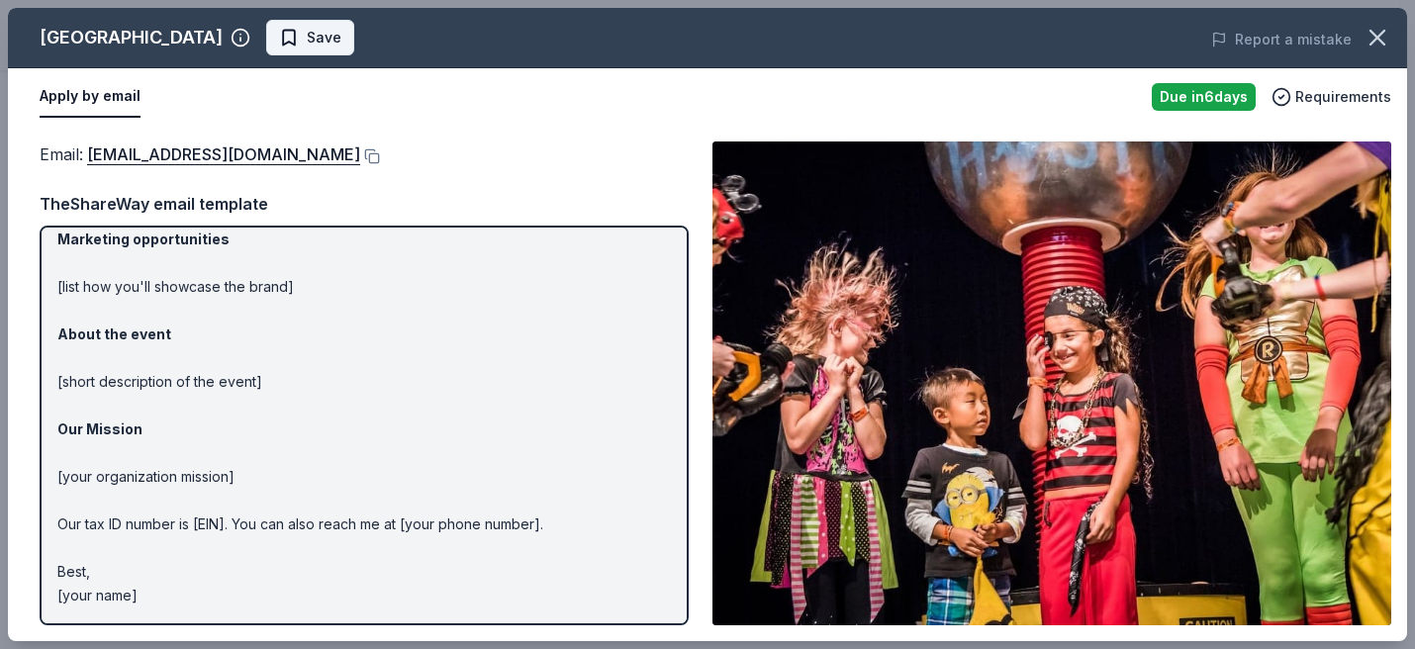
click at [341, 41] on span "Save" at bounding box center [324, 38] width 35 height 24
click at [1384, 24] on icon "button" at bounding box center [1378, 38] width 28 height 28
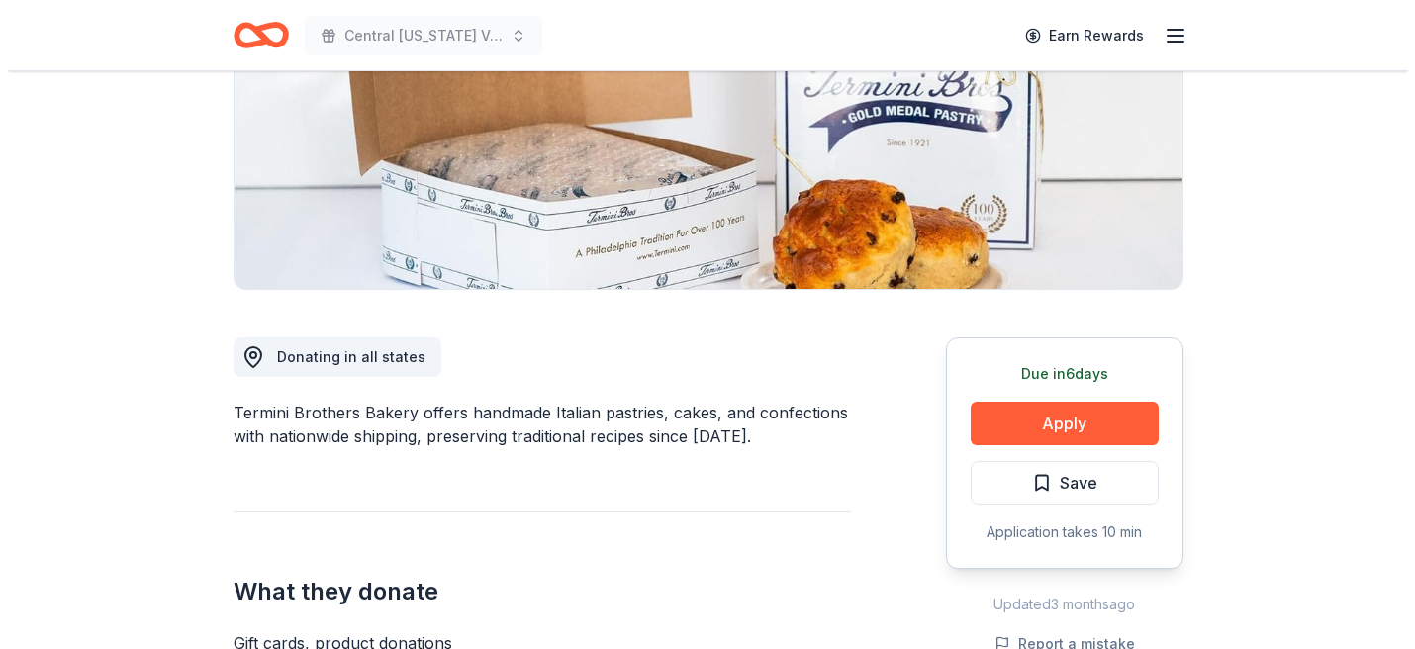
scroll to position [434, 0]
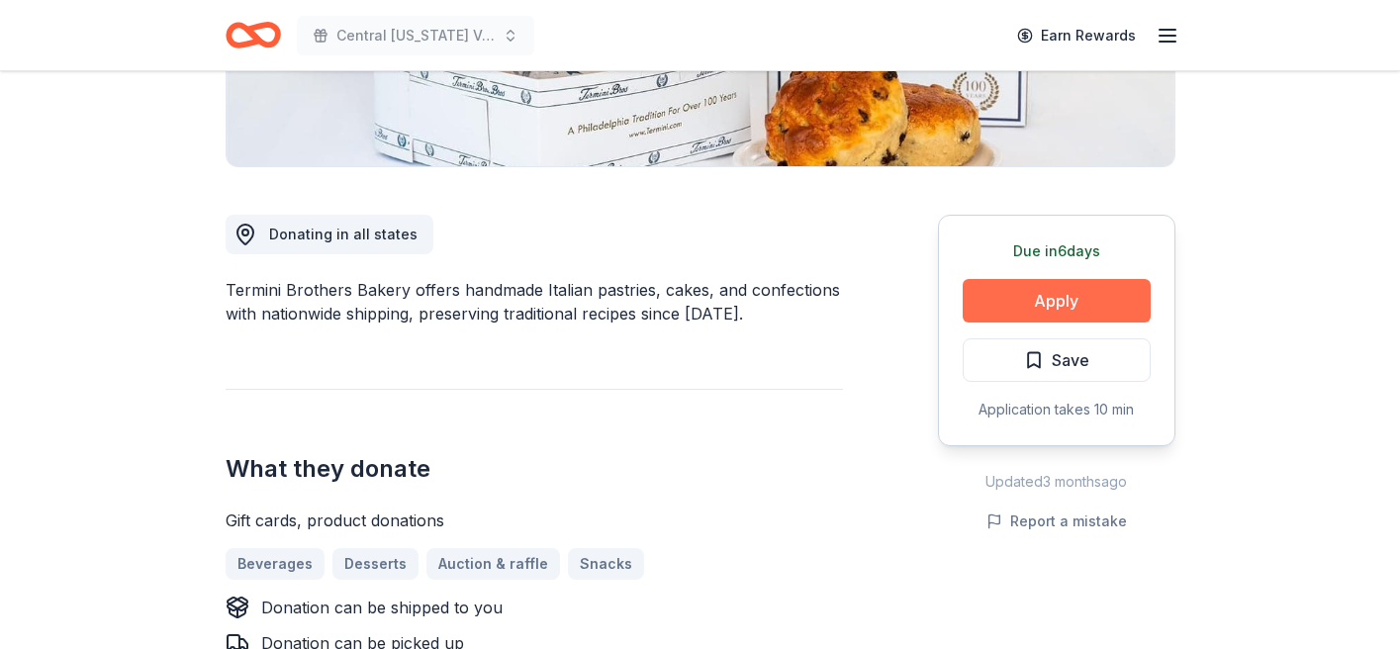
click at [1090, 290] on button "Apply" at bounding box center [1057, 301] width 188 height 44
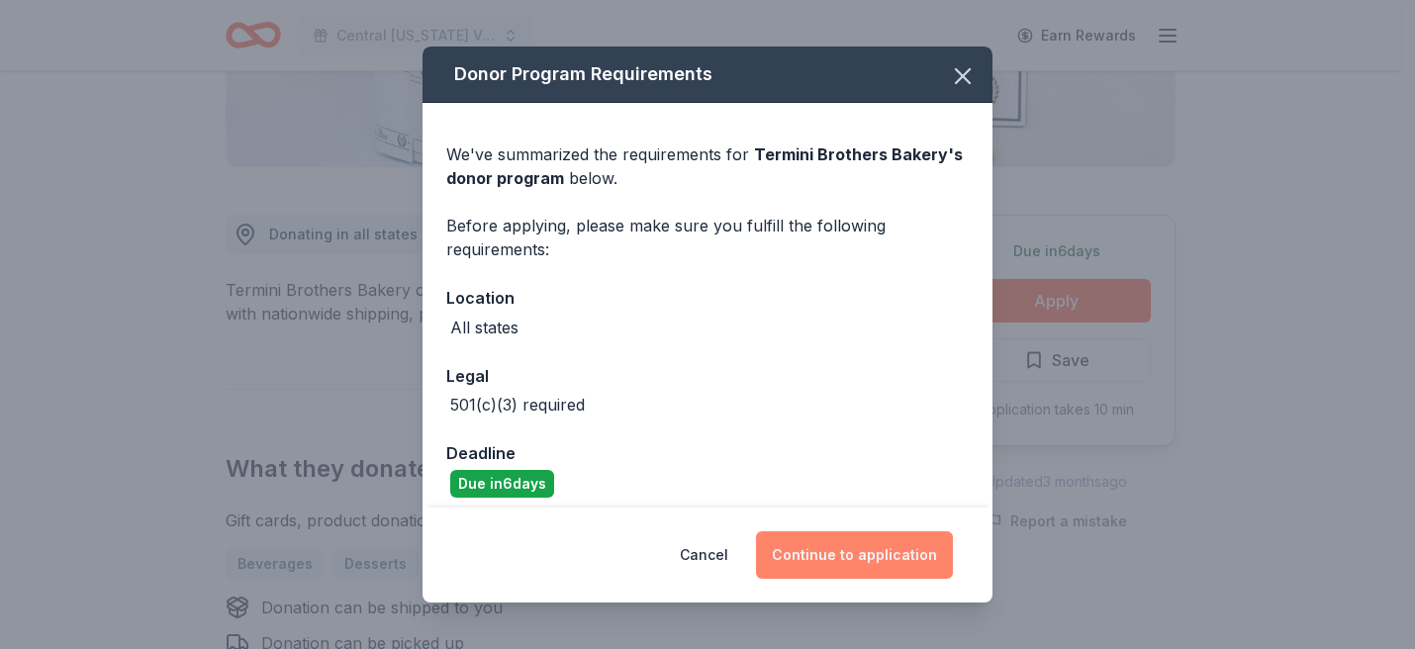
click at [832, 548] on button "Continue to application" at bounding box center [854, 555] width 197 height 48
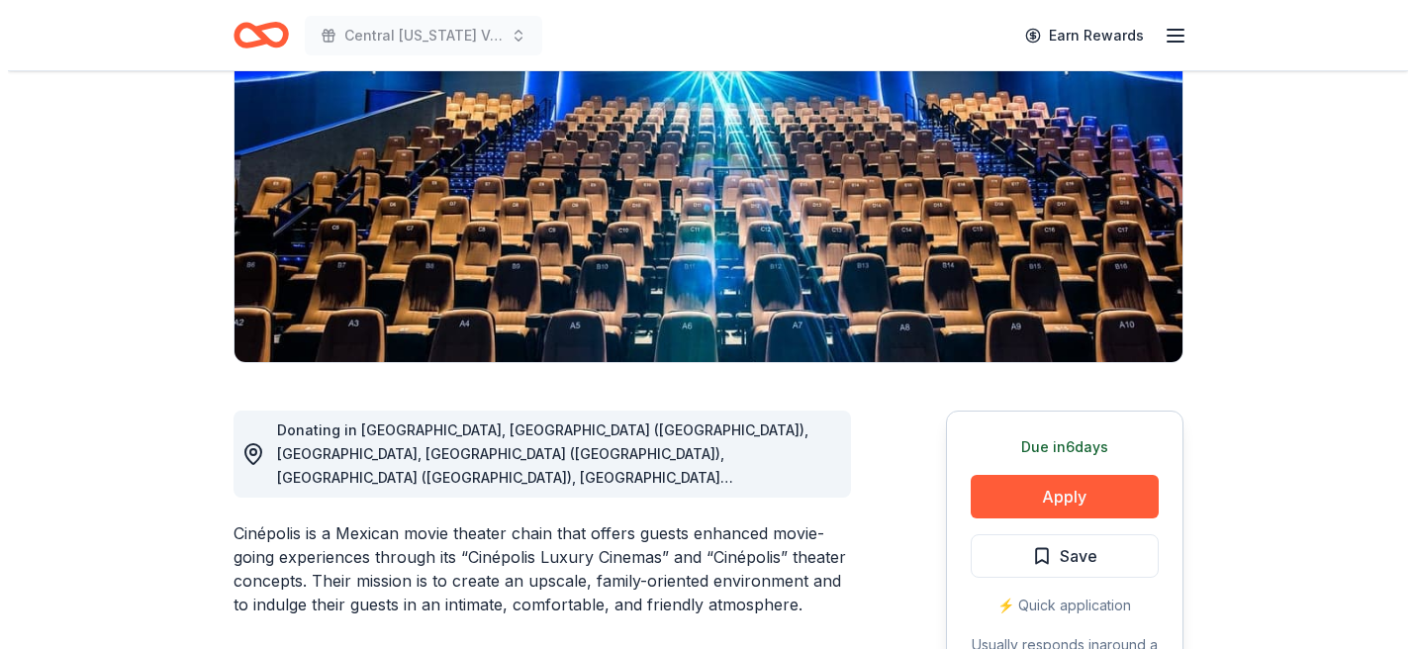
scroll to position [334, 0]
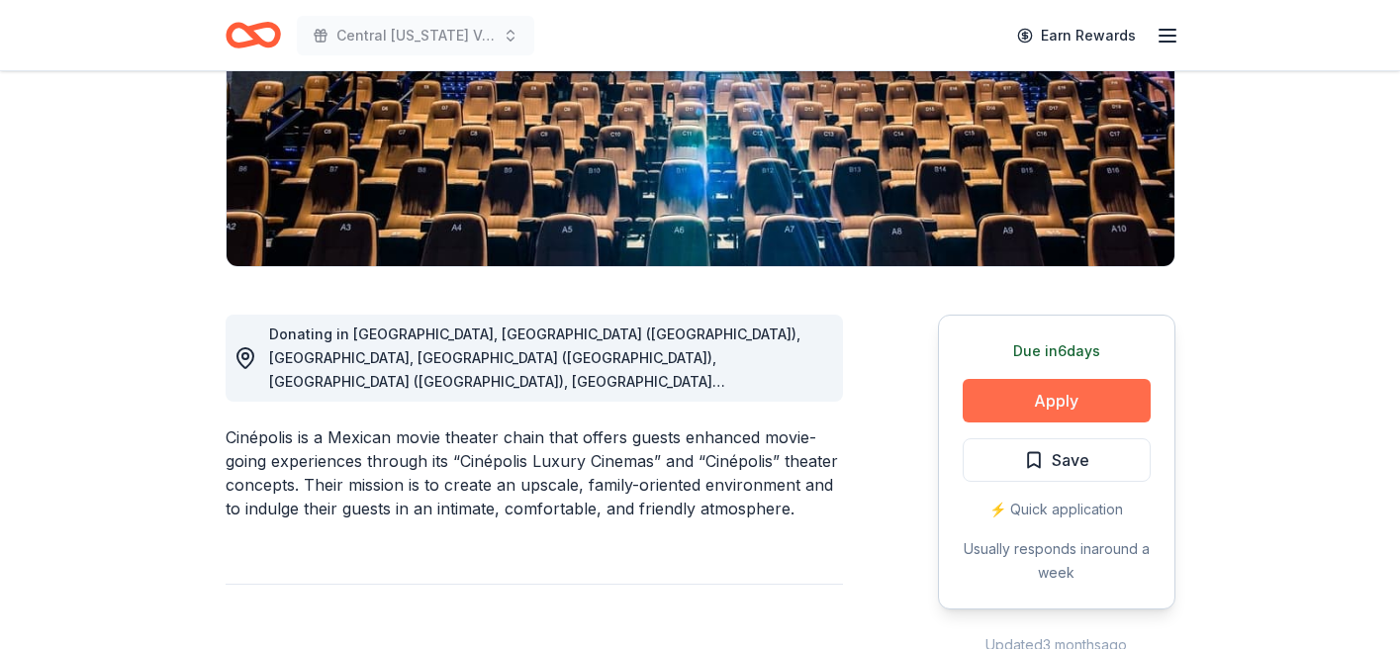
click at [1013, 391] on button "Apply" at bounding box center [1057, 401] width 188 height 44
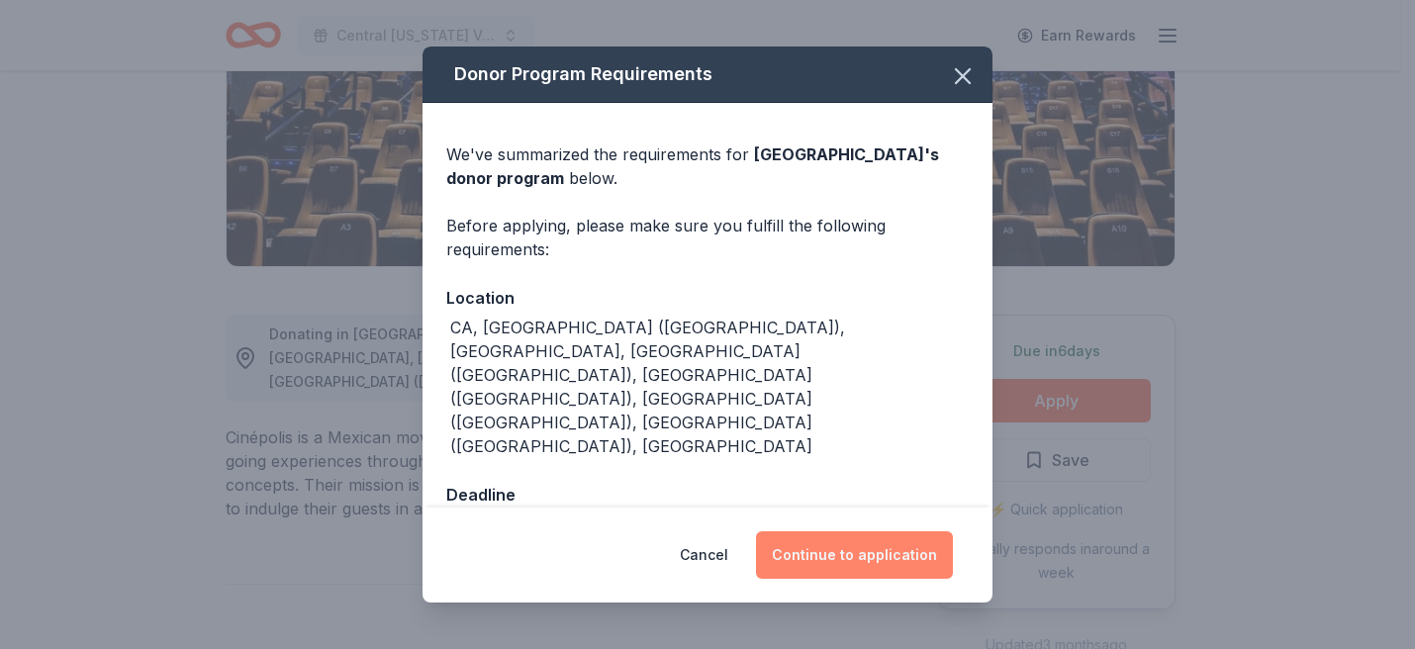
click at [863, 541] on button "Continue to application" at bounding box center [854, 555] width 197 height 48
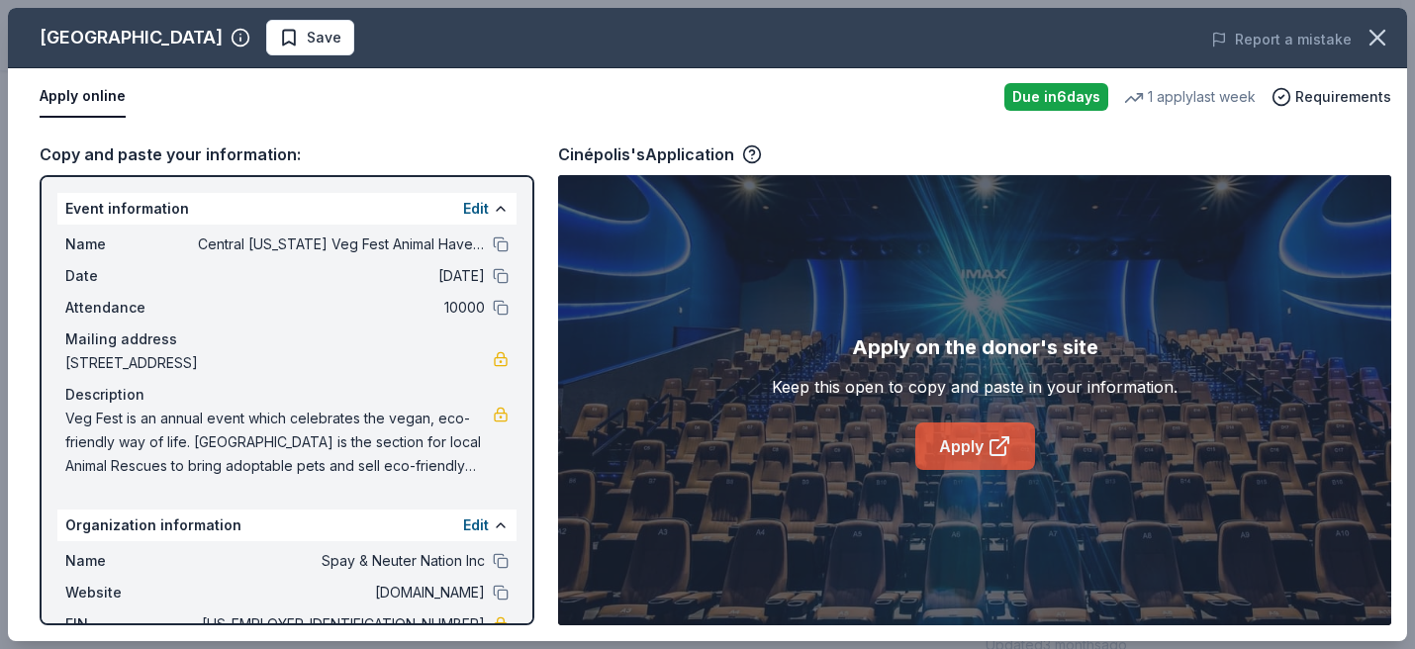
click at [968, 449] on link "Apply" at bounding box center [975, 447] width 120 height 48
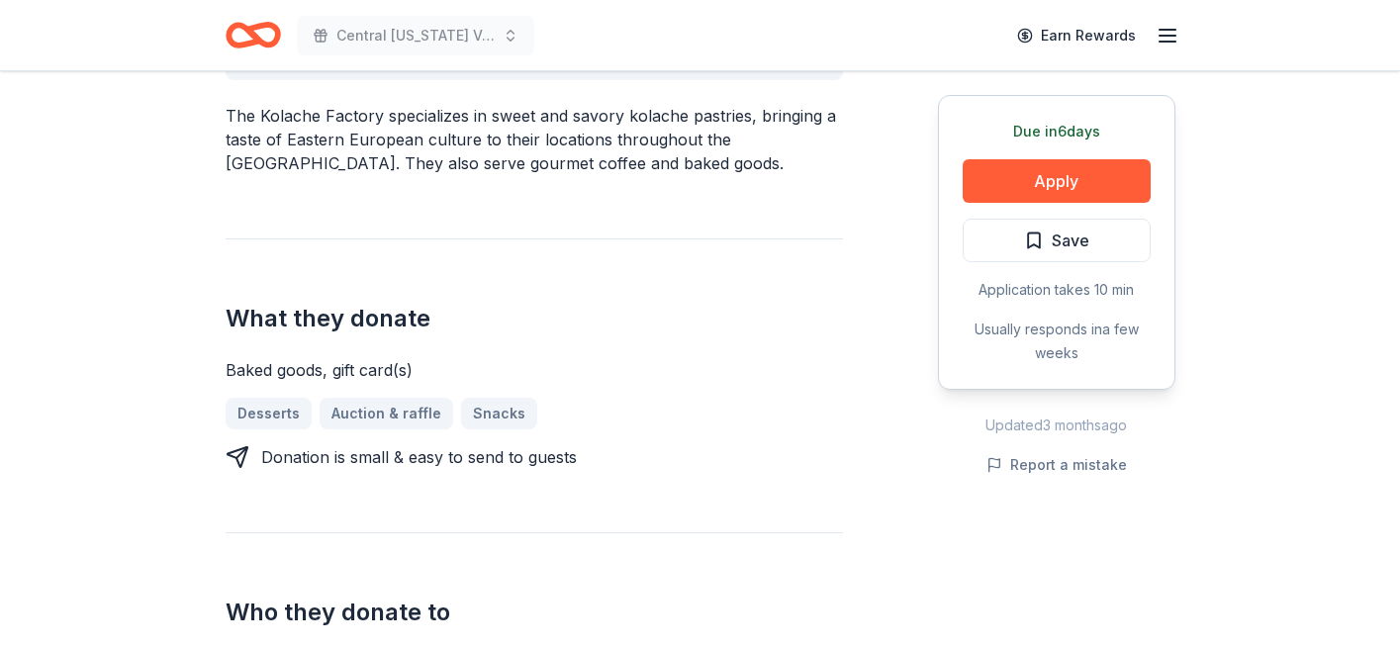
scroll to position [618, 0]
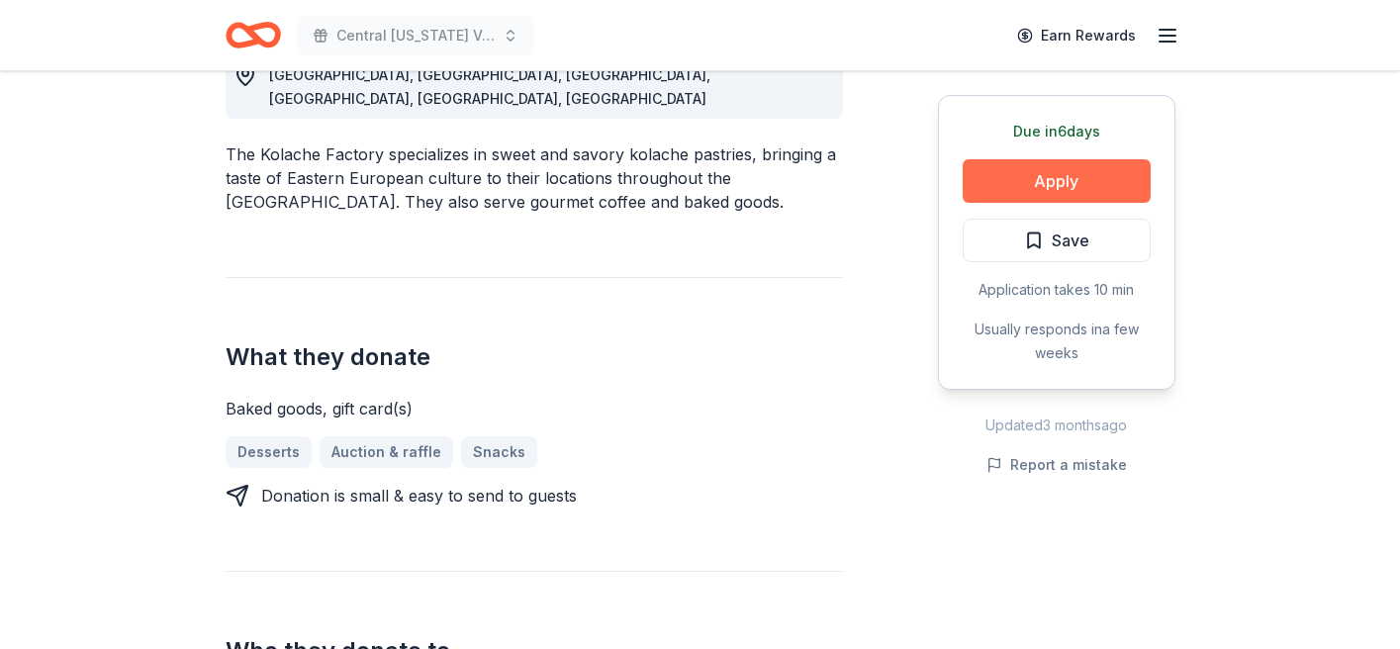
click at [1045, 185] on button "Apply" at bounding box center [1057, 181] width 188 height 44
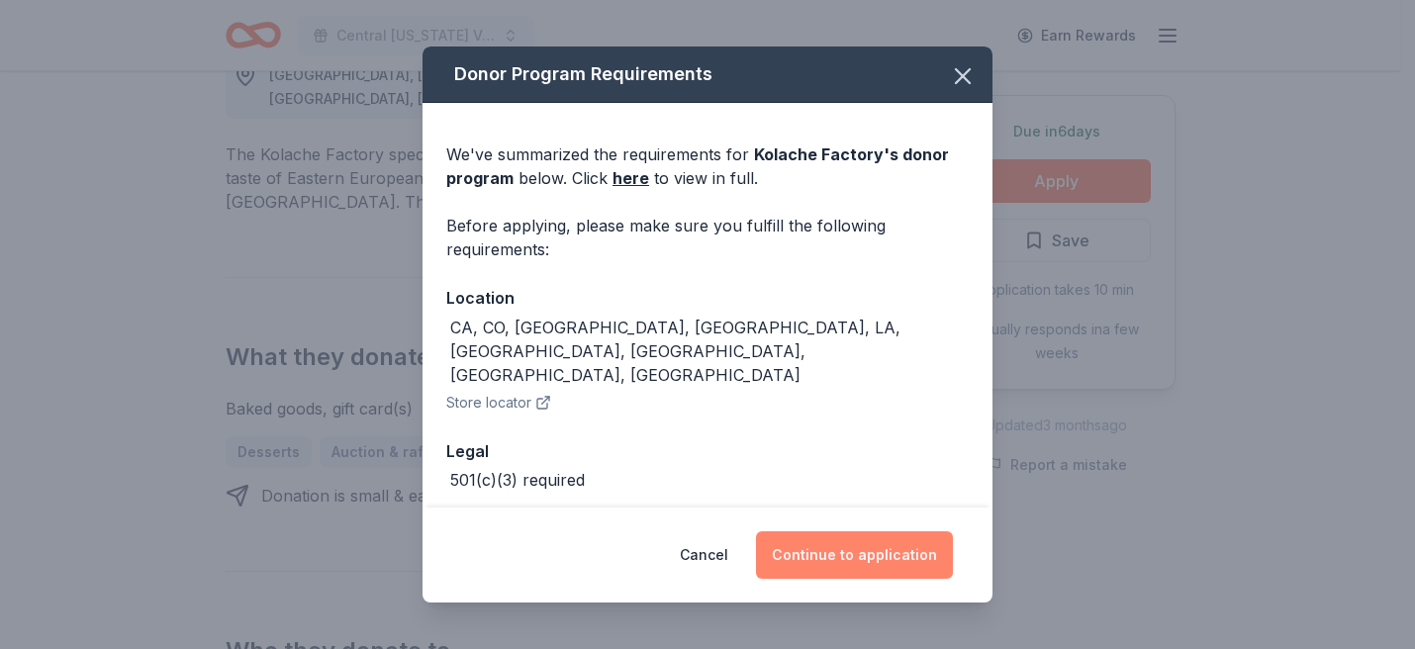
click at [835, 547] on button "Continue to application" at bounding box center [854, 555] width 197 height 48
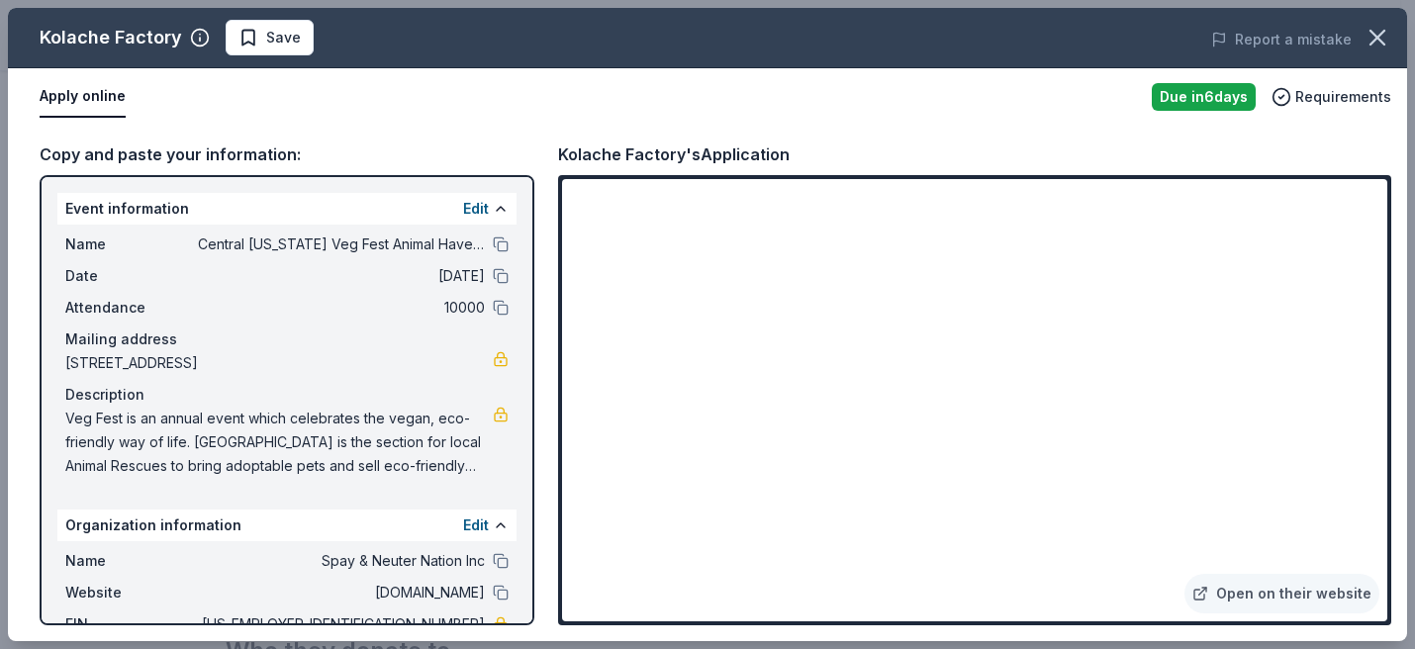
click at [1198, 152] on div "Kolache Factory's Application" at bounding box center [974, 155] width 833 height 26
click at [1381, 32] on icon "button" at bounding box center [1378, 38] width 28 height 28
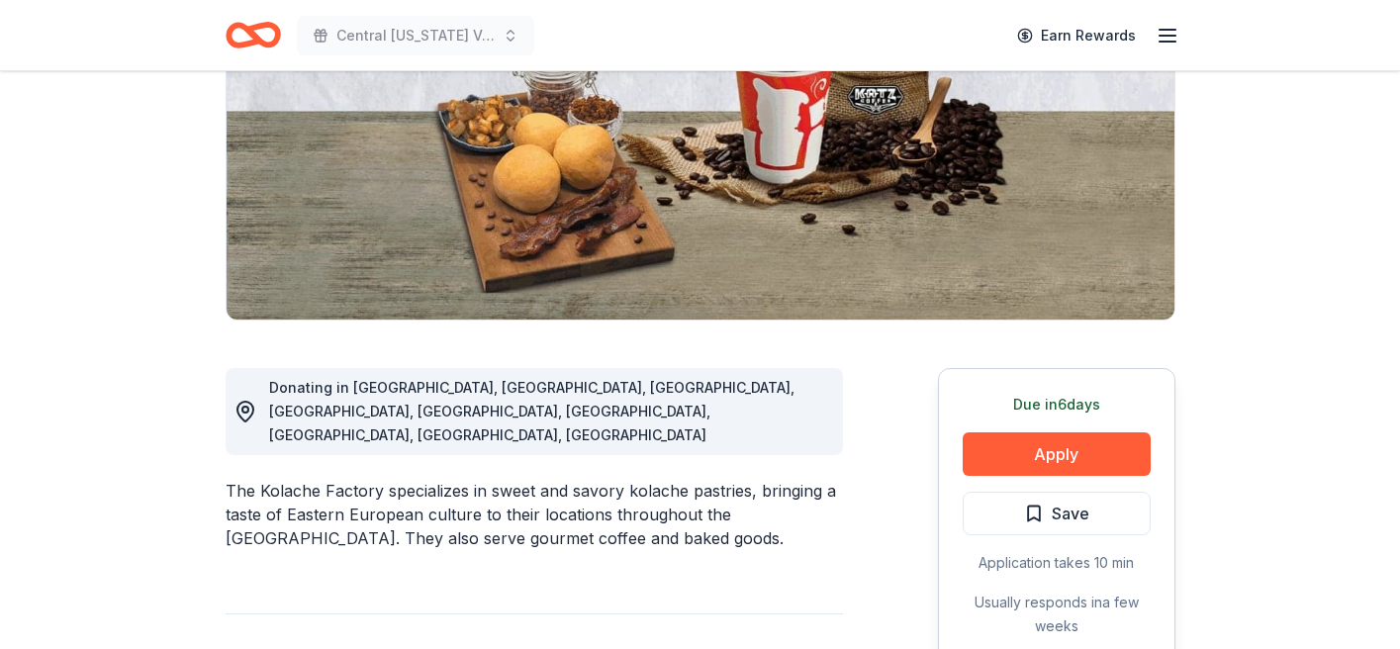
scroll to position [0, 0]
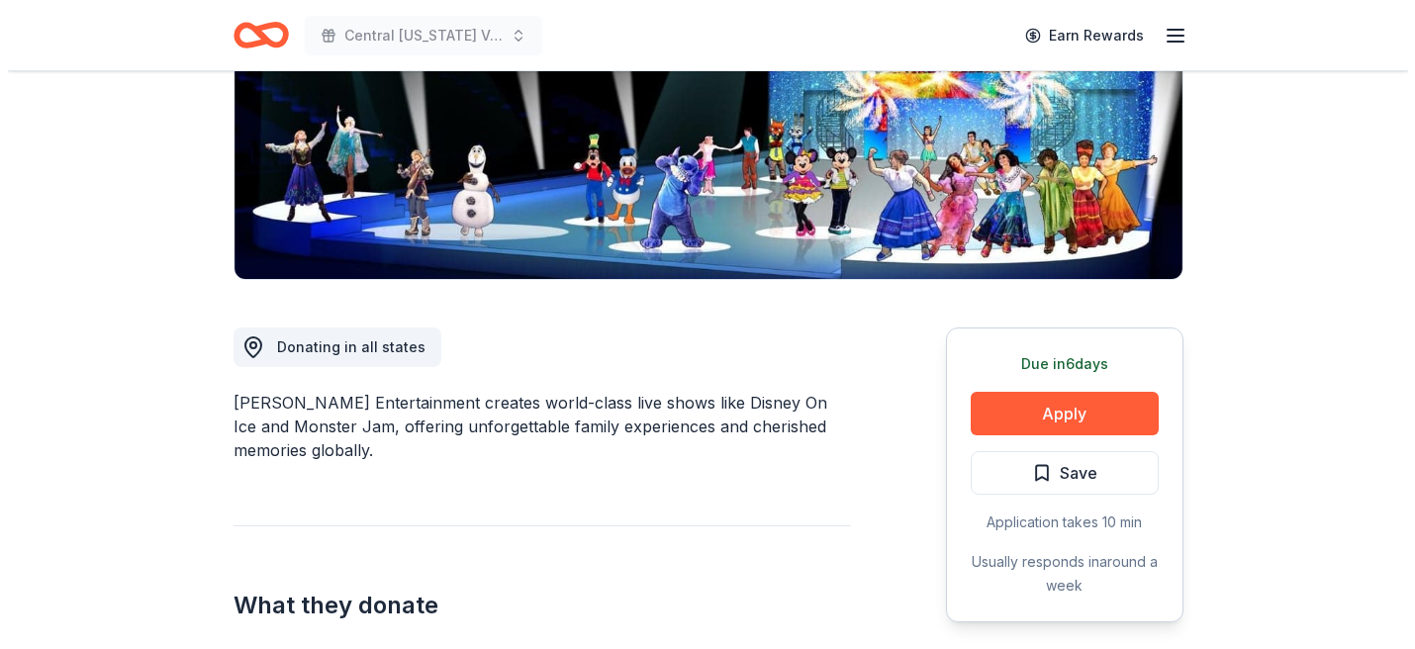
scroll to position [345, 0]
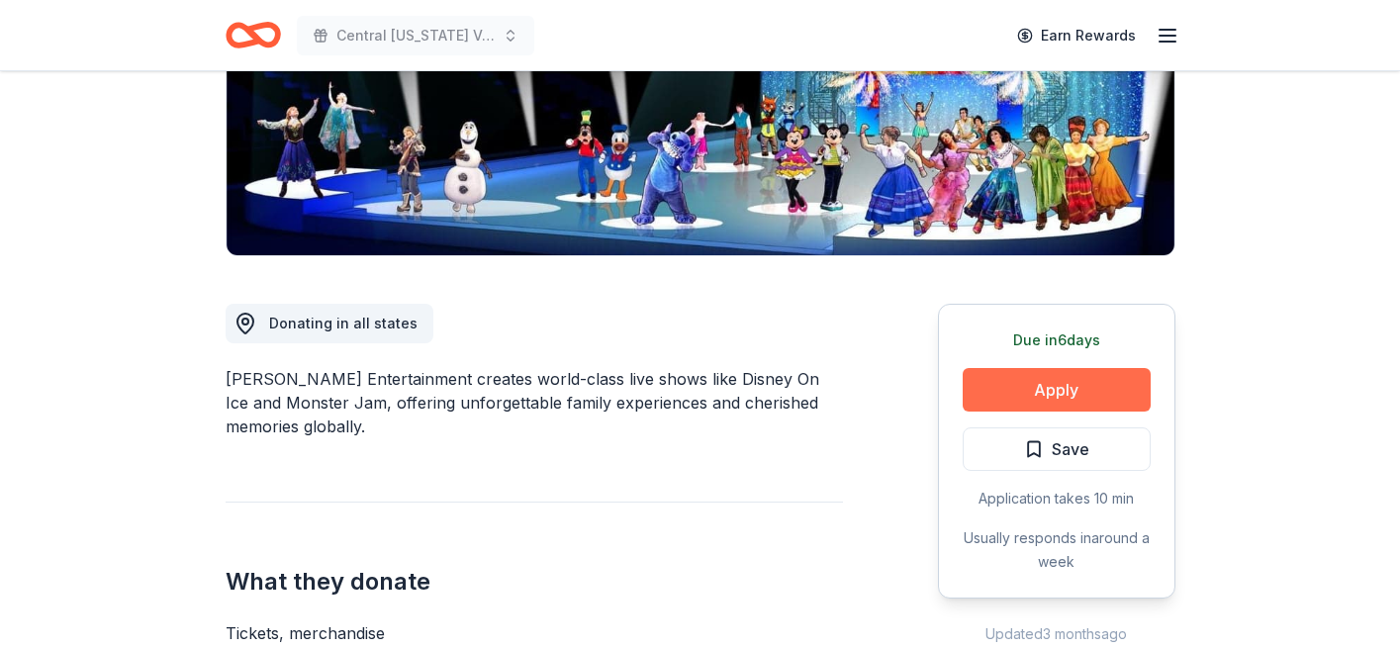
click at [1062, 380] on button "Apply" at bounding box center [1057, 390] width 188 height 44
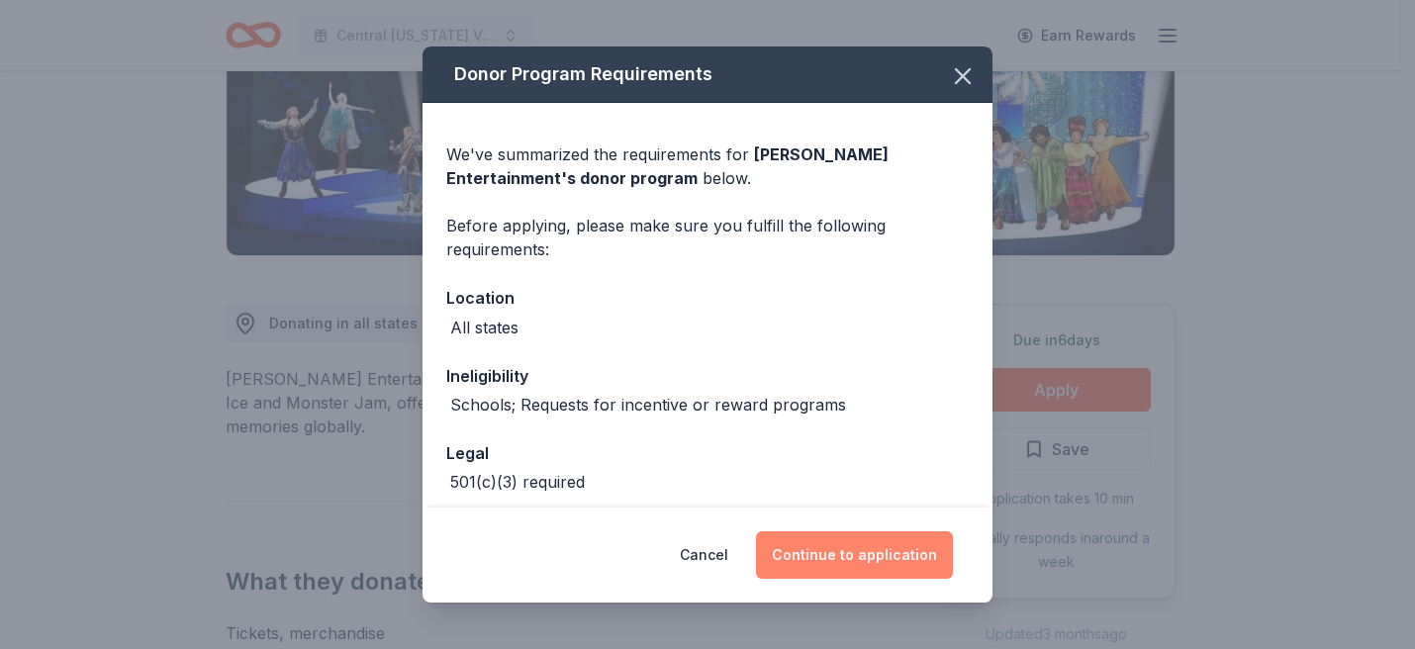
click at [850, 556] on button "Continue to application" at bounding box center [854, 555] width 197 height 48
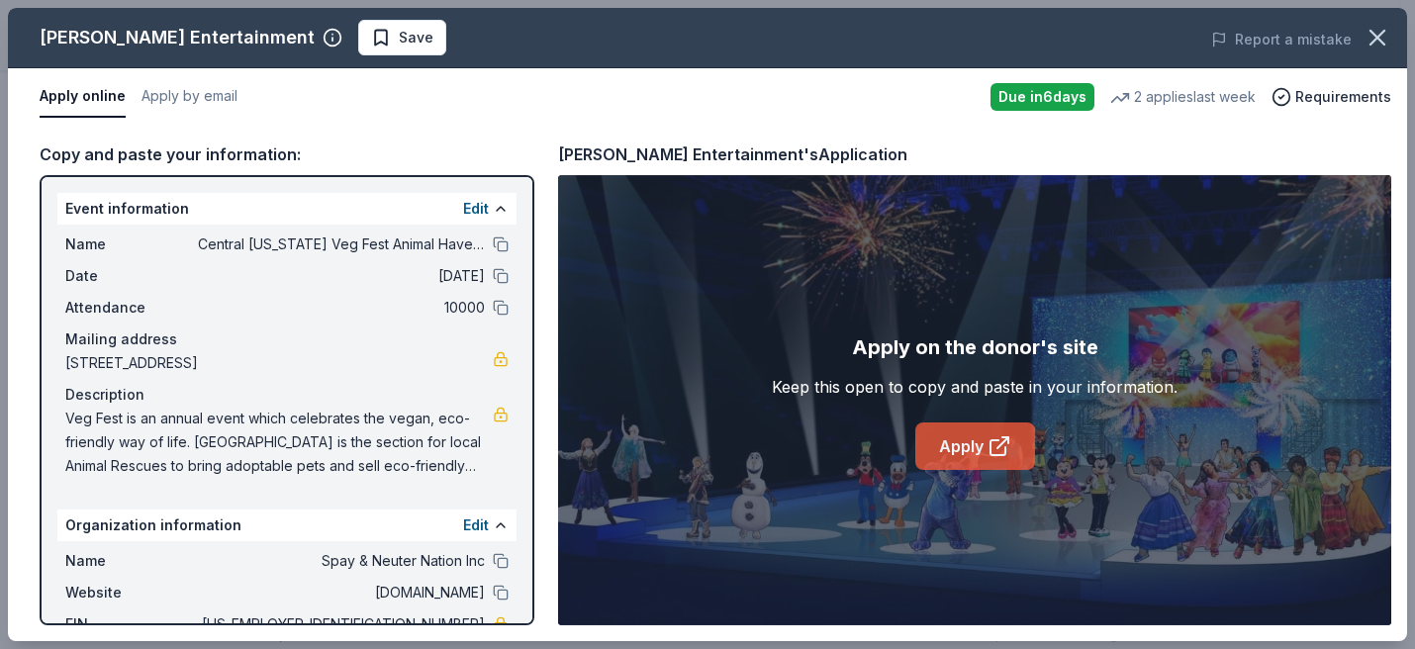
click at [977, 454] on link "Apply" at bounding box center [975, 447] width 120 height 48
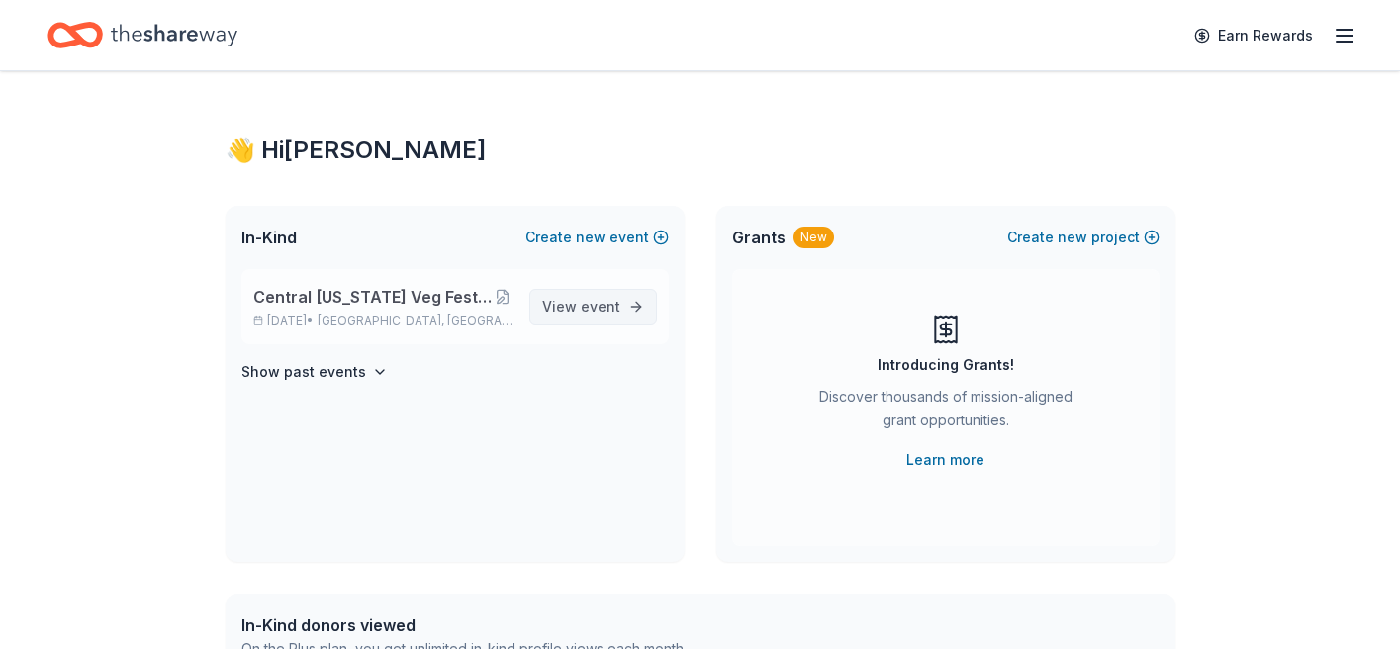
click at [630, 300] on link "View event" at bounding box center [593, 307] width 128 height 36
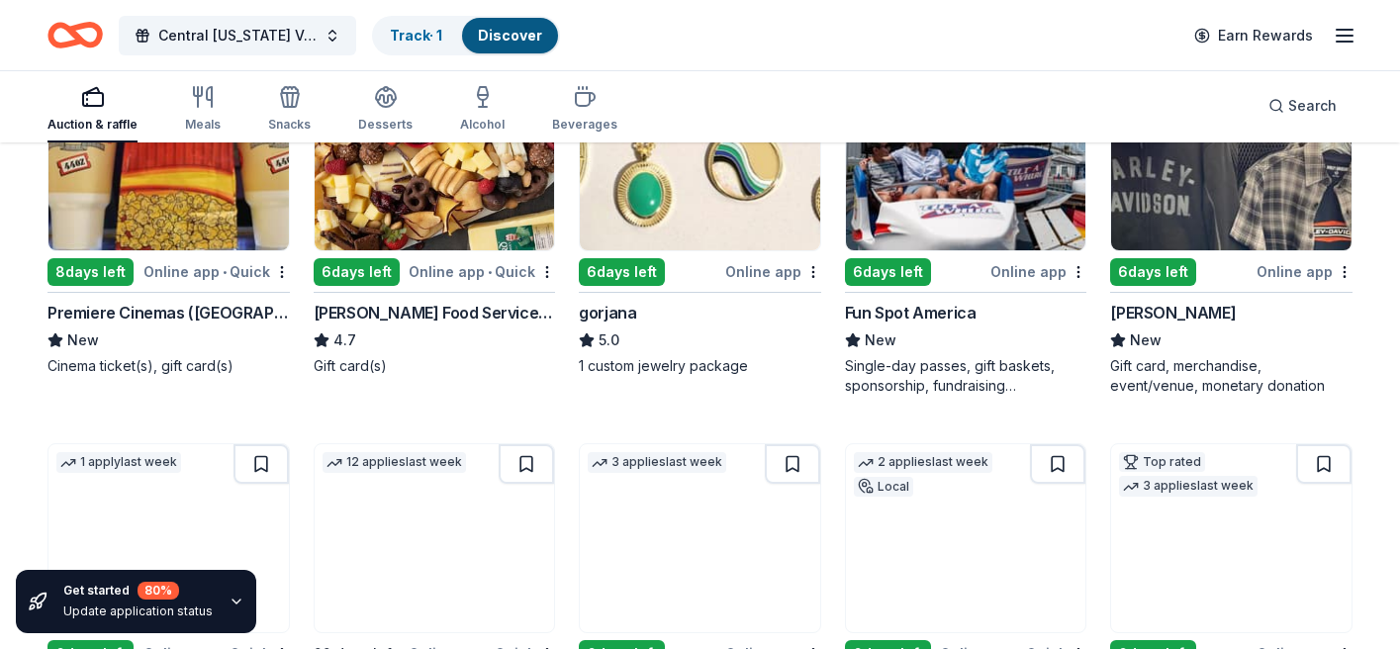
scroll to position [3626, 0]
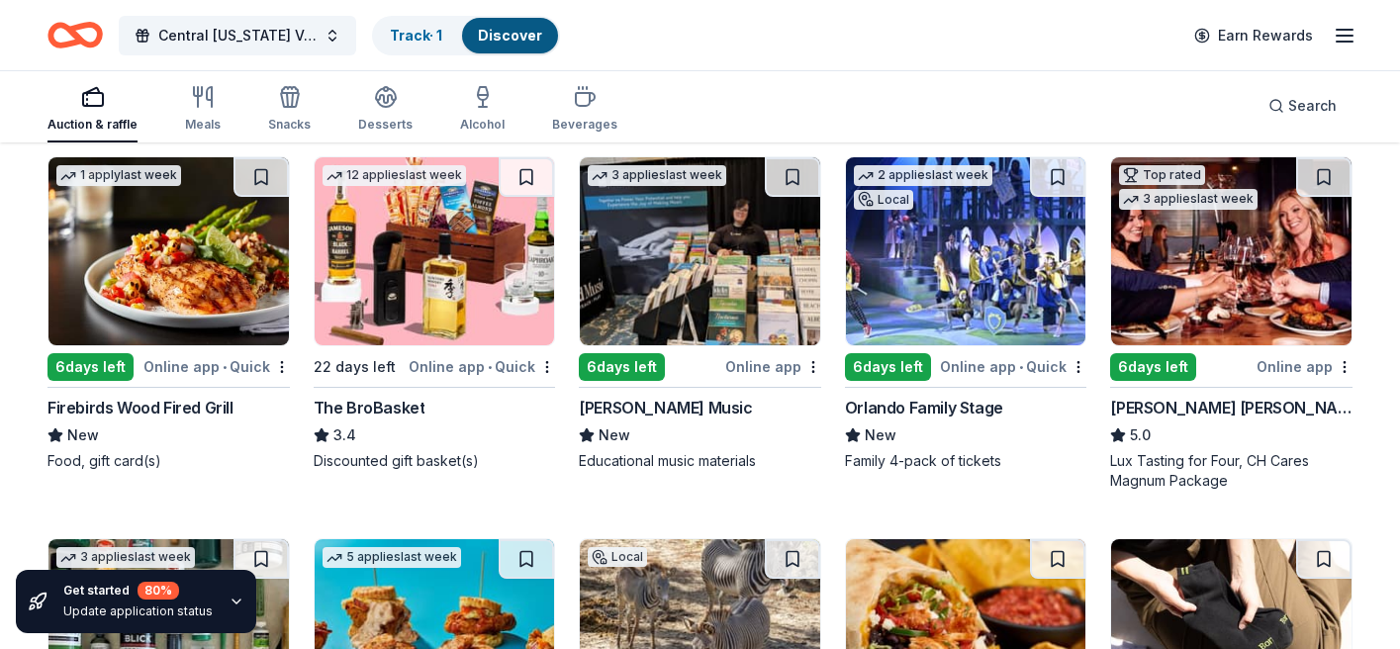
click at [915, 406] on div "Orlando Family Stage" at bounding box center [924, 408] width 158 height 24
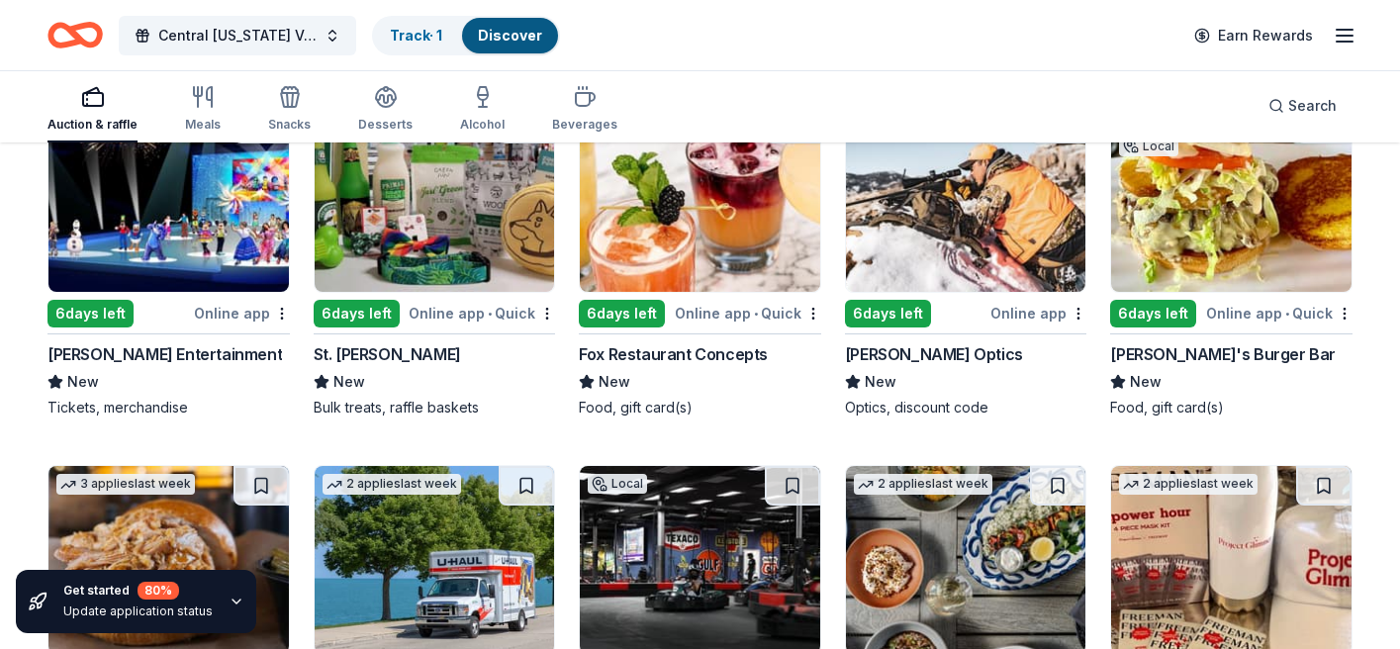
scroll to position [7058, 0]
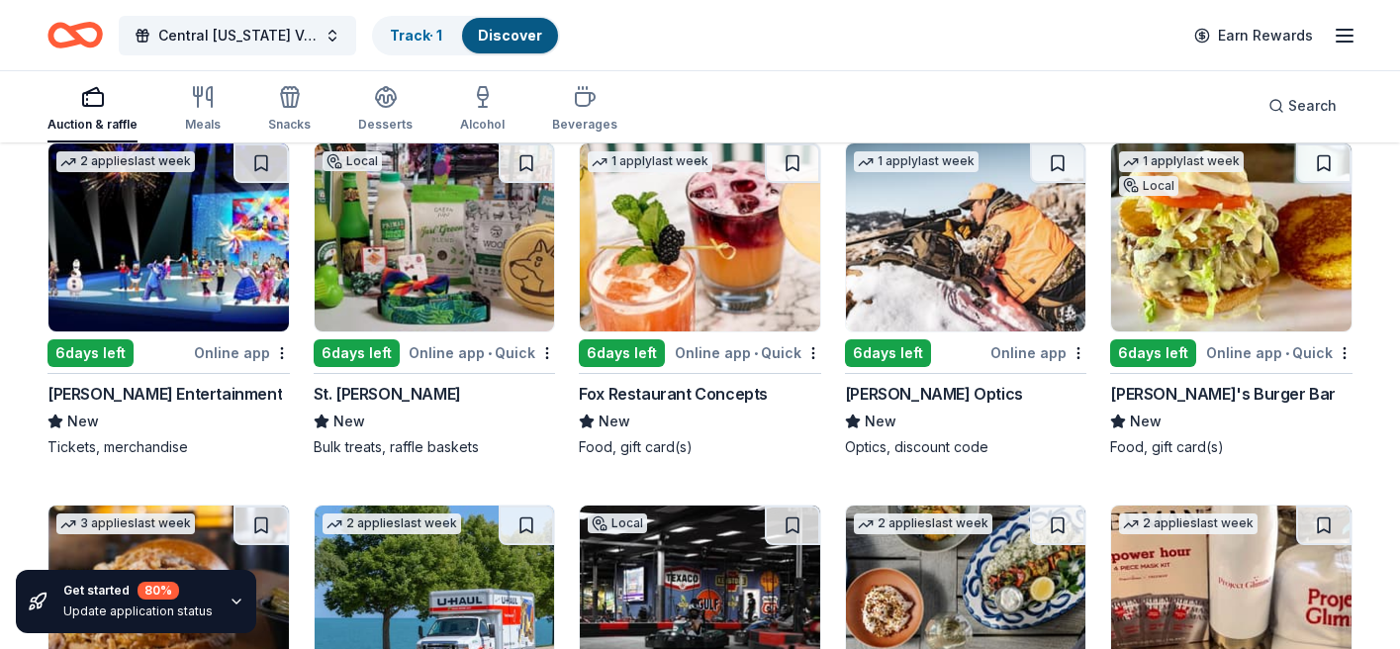
click at [387, 392] on div "St. PetersBARK" at bounding box center [387, 394] width 147 height 24
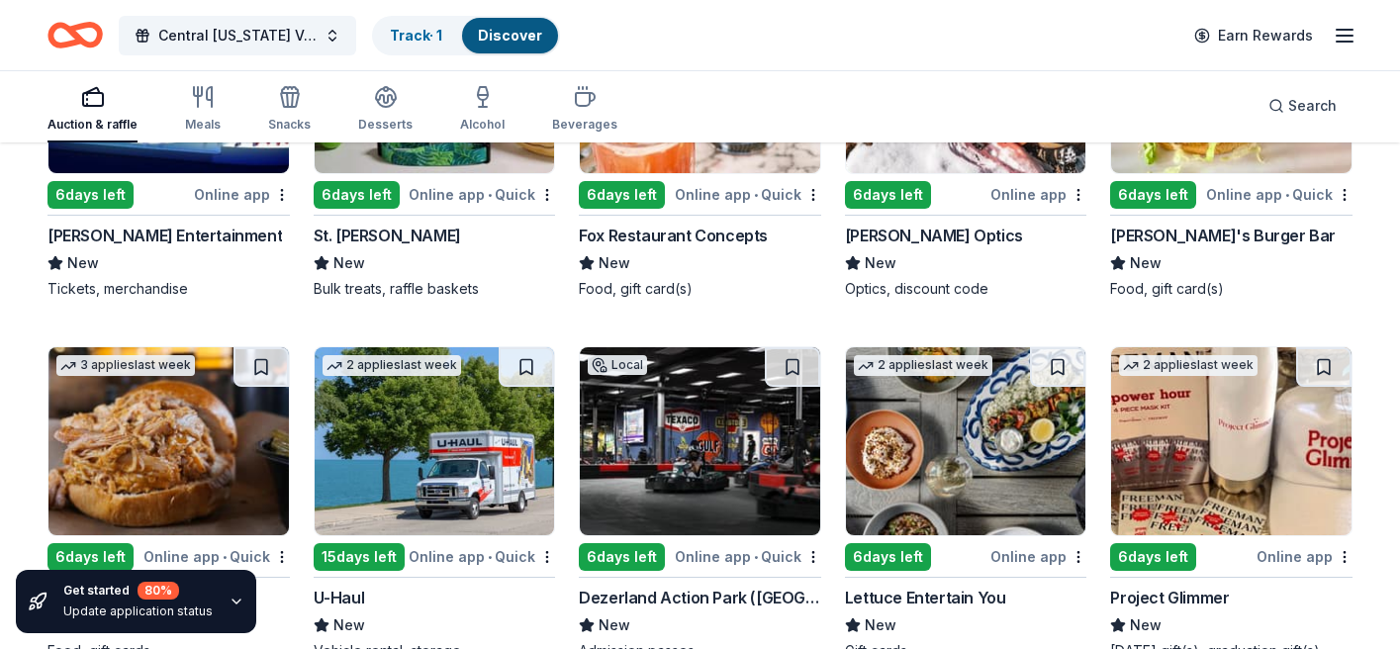
scroll to position [7309, 0]
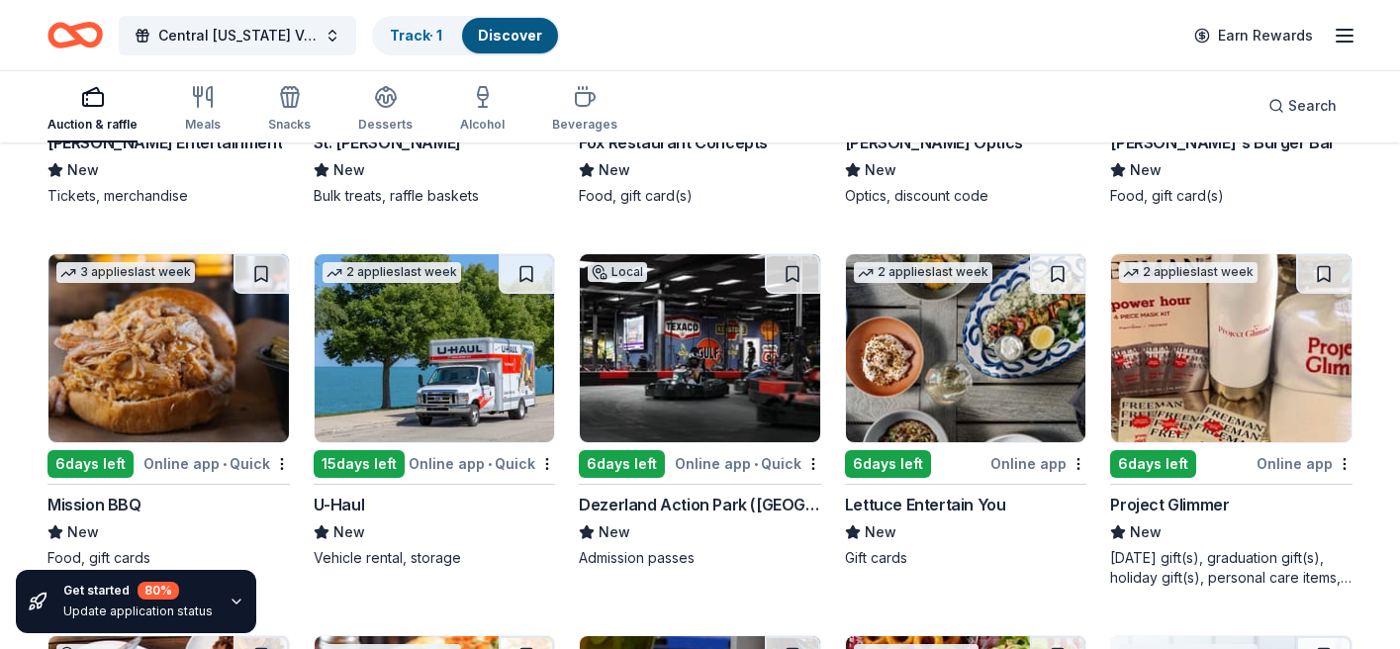
click at [929, 505] on div "Lettuce Entertain You" at bounding box center [925, 505] width 161 height 24
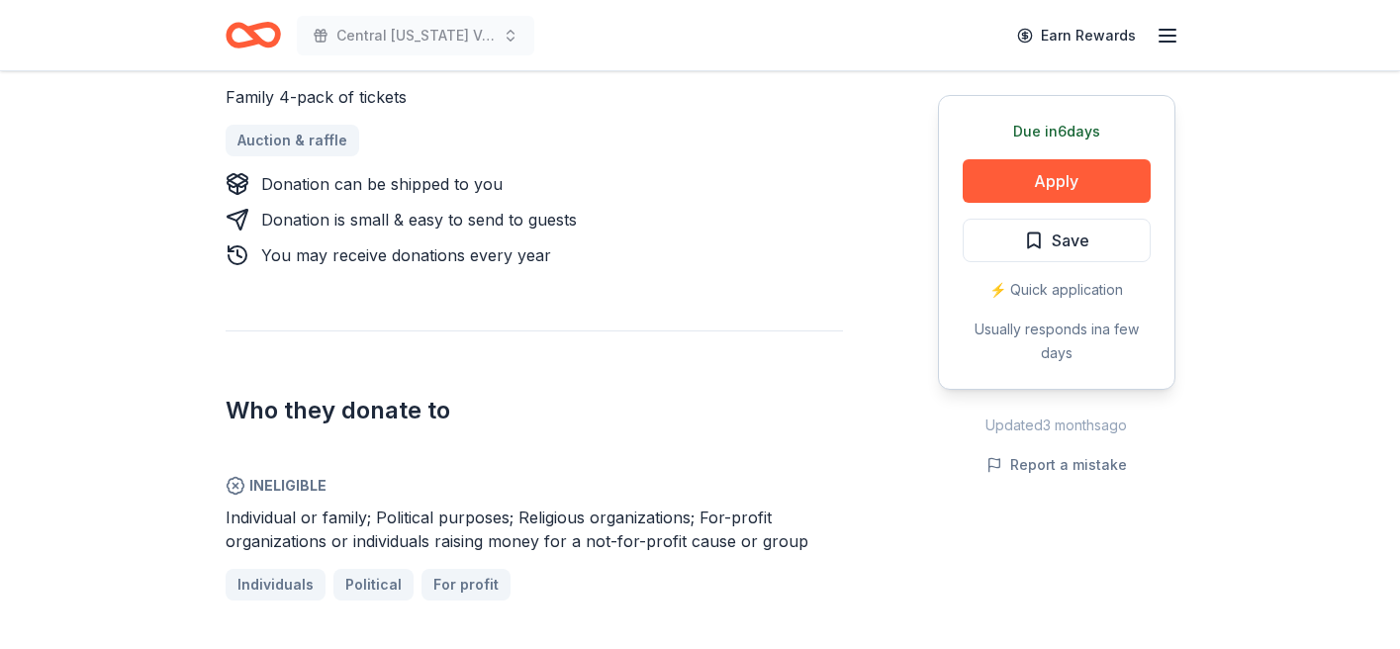
scroll to position [1001, 0]
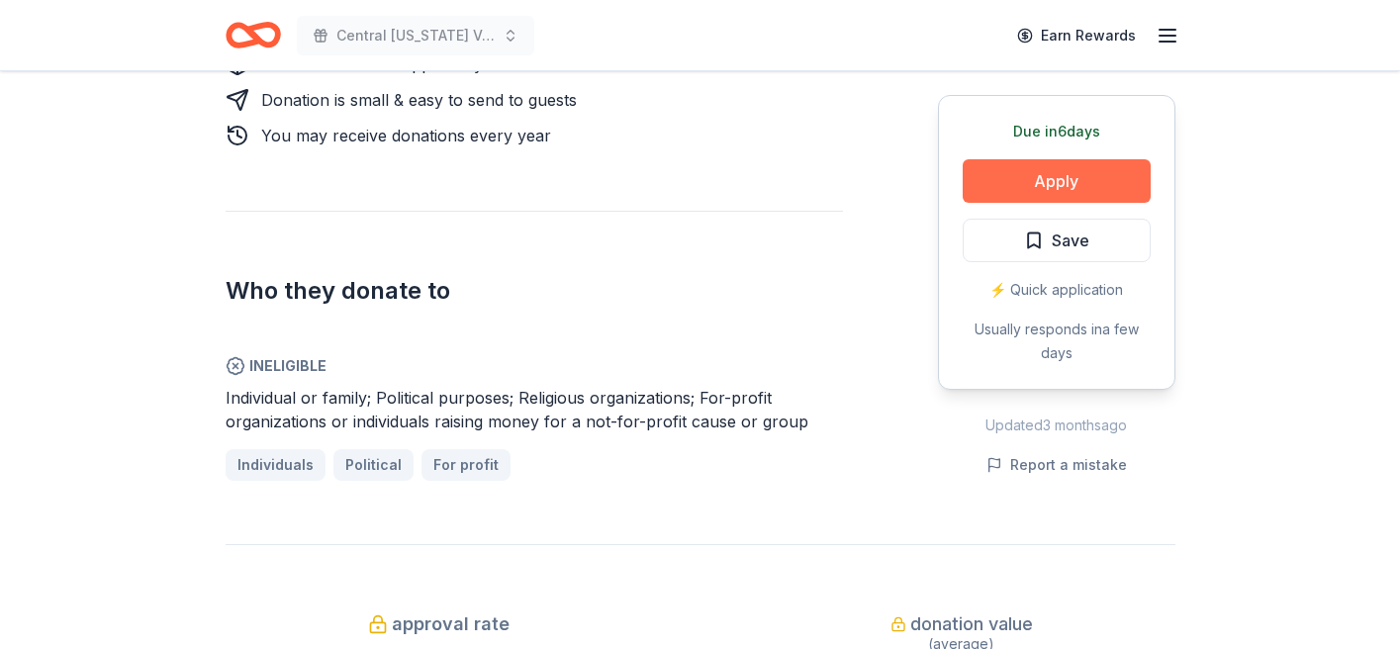
click at [1021, 169] on button "Apply" at bounding box center [1057, 181] width 188 height 44
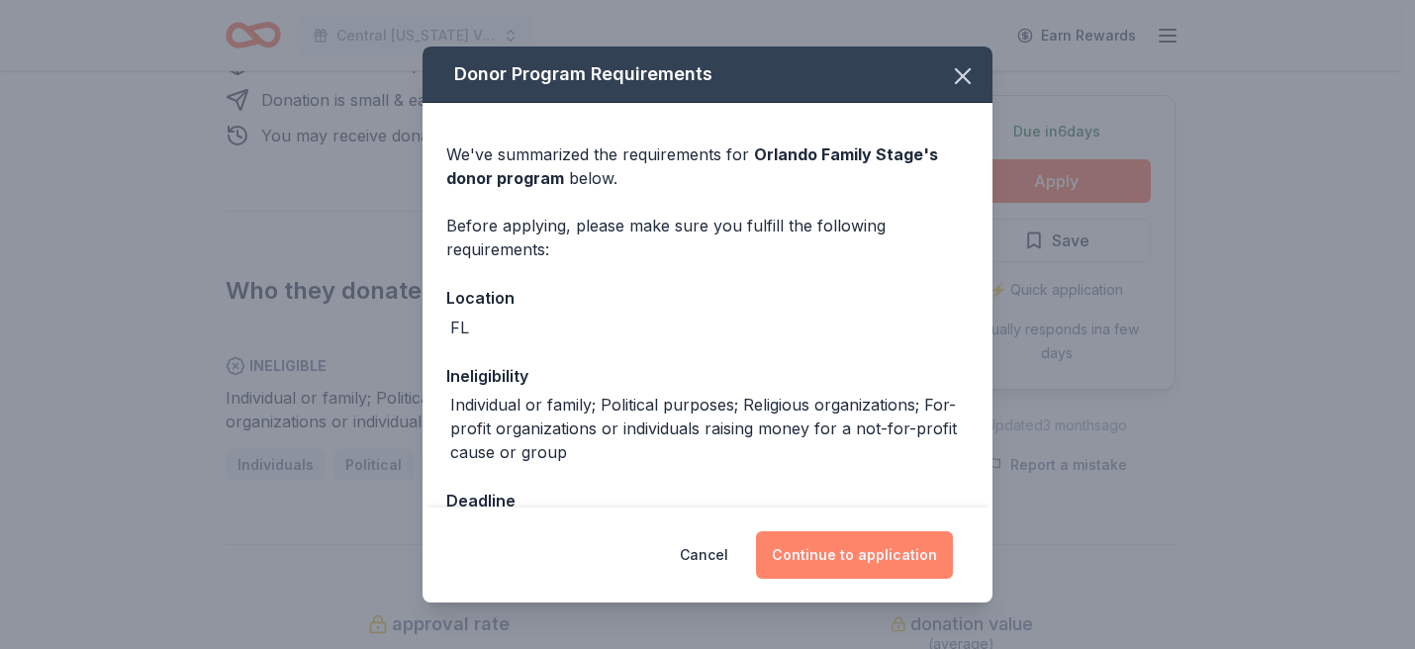
click at [881, 555] on button "Continue to application" at bounding box center [854, 555] width 197 height 48
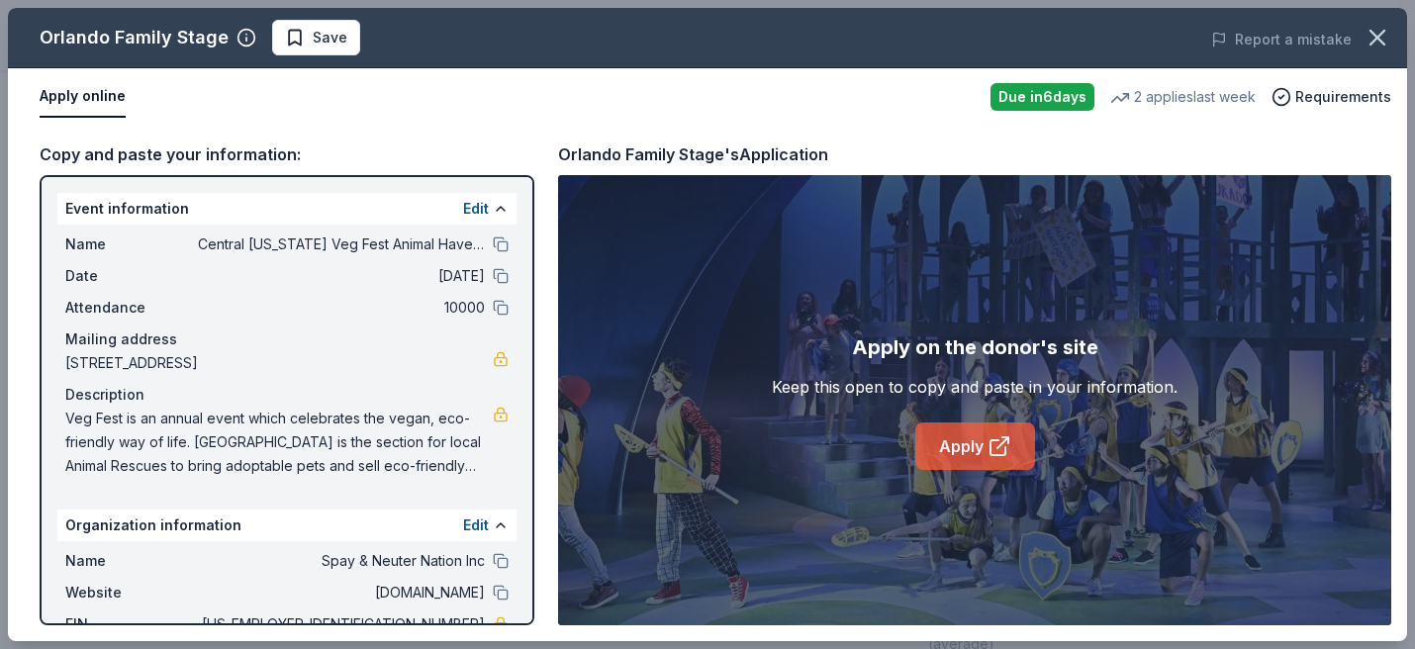
click at [930, 438] on link "Apply" at bounding box center [975, 447] width 120 height 48
click at [1375, 37] on icon "button" at bounding box center [1378, 38] width 28 height 28
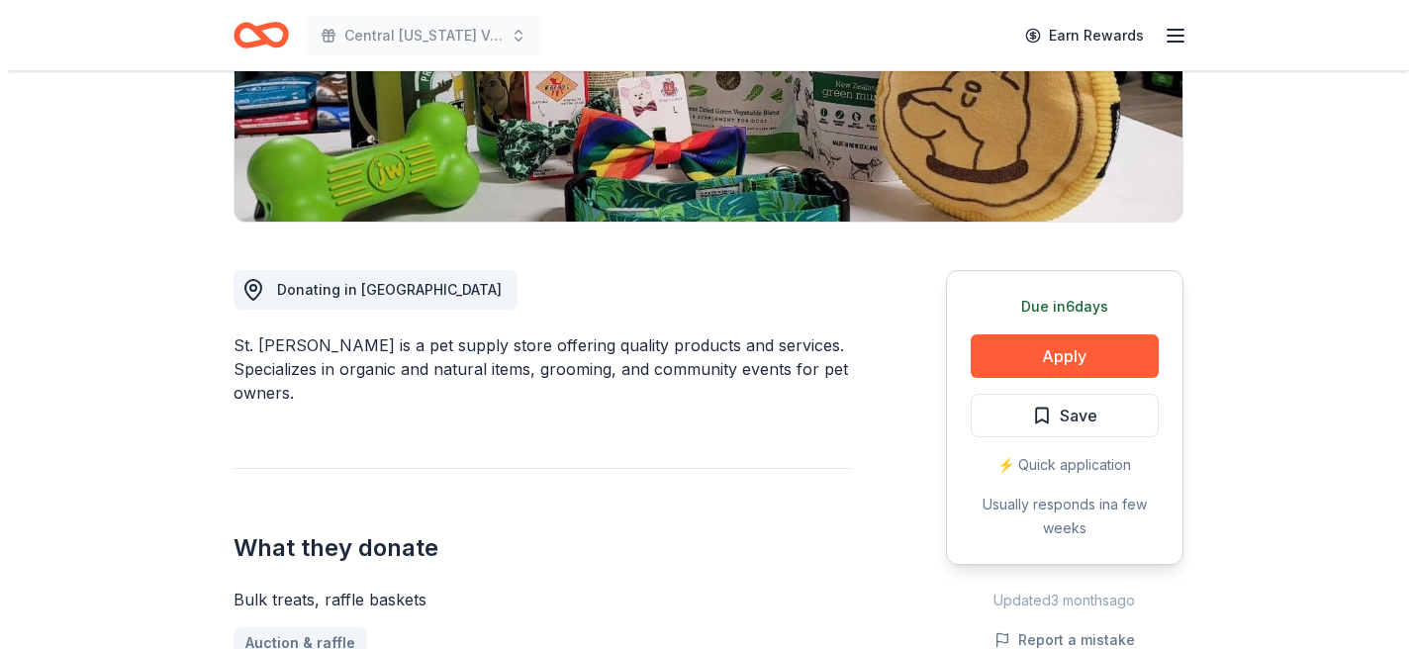
scroll to position [480, 0]
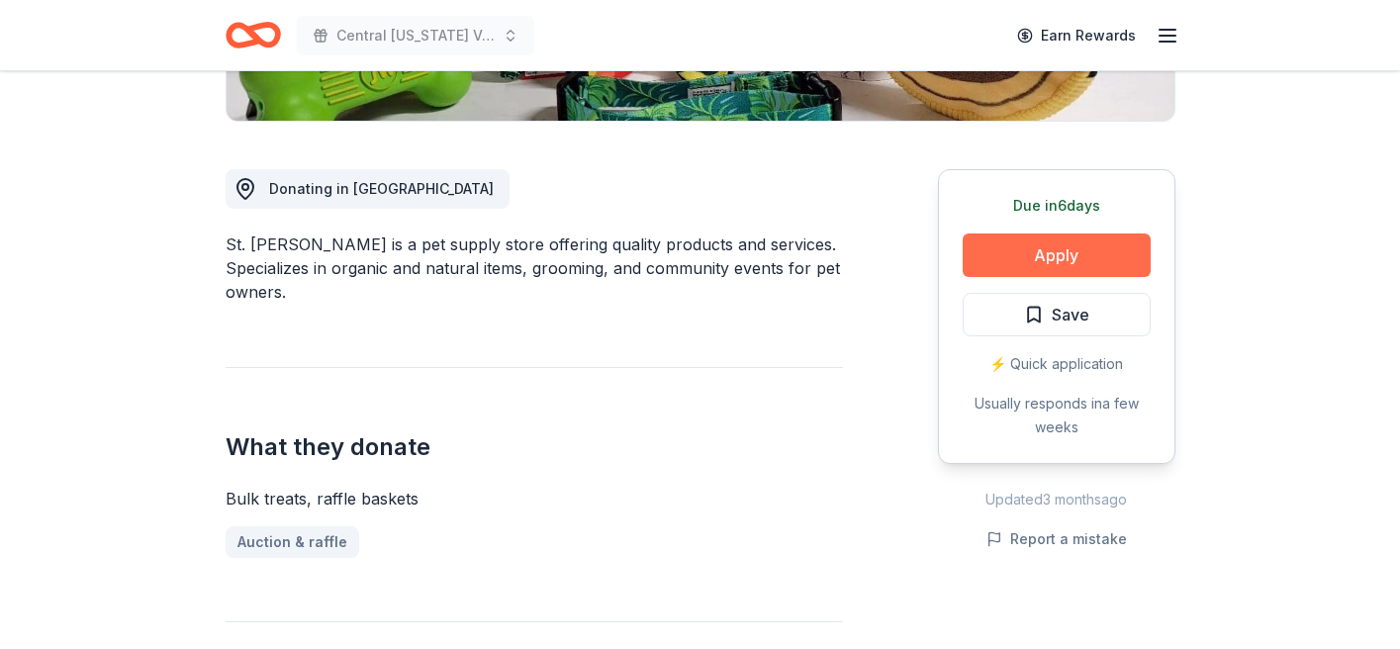
click at [1039, 251] on button "Apply" at bounding box center [1057, 256] width 188 height 44
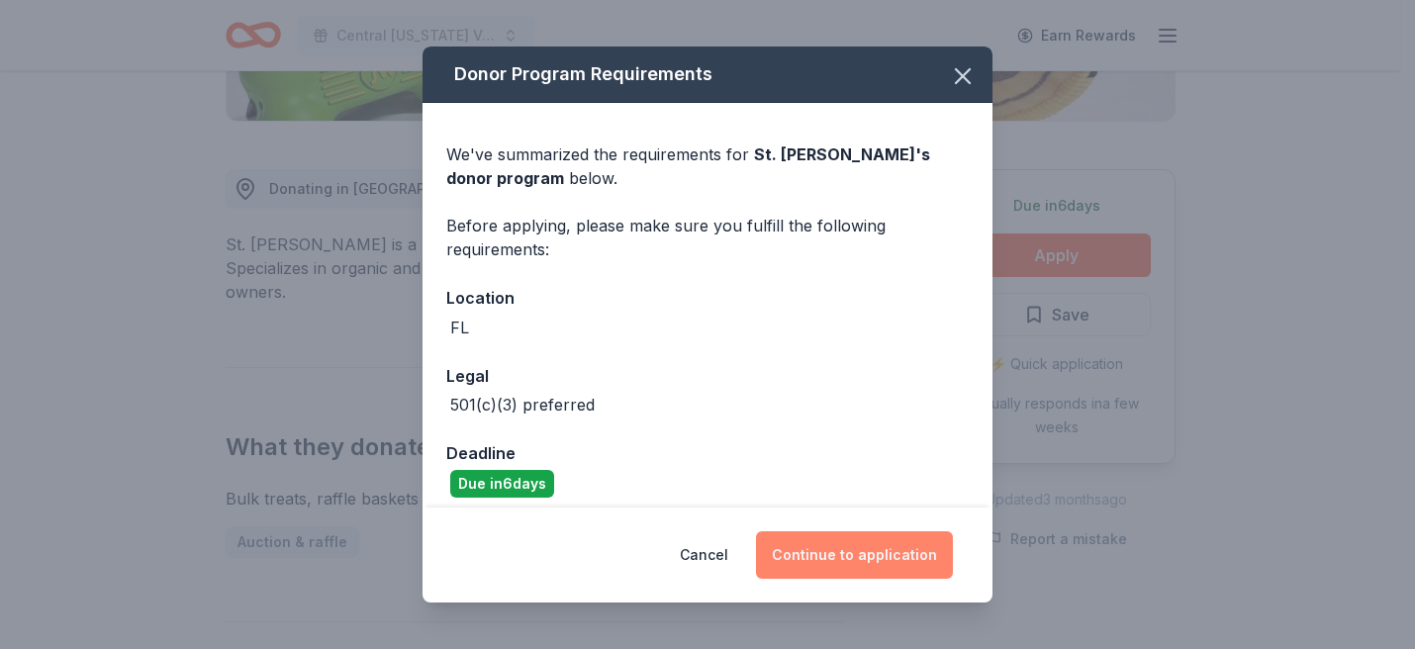
click at [868, 543] on button "Continue to application" at bounding box center [854, 555] width 197 height 48
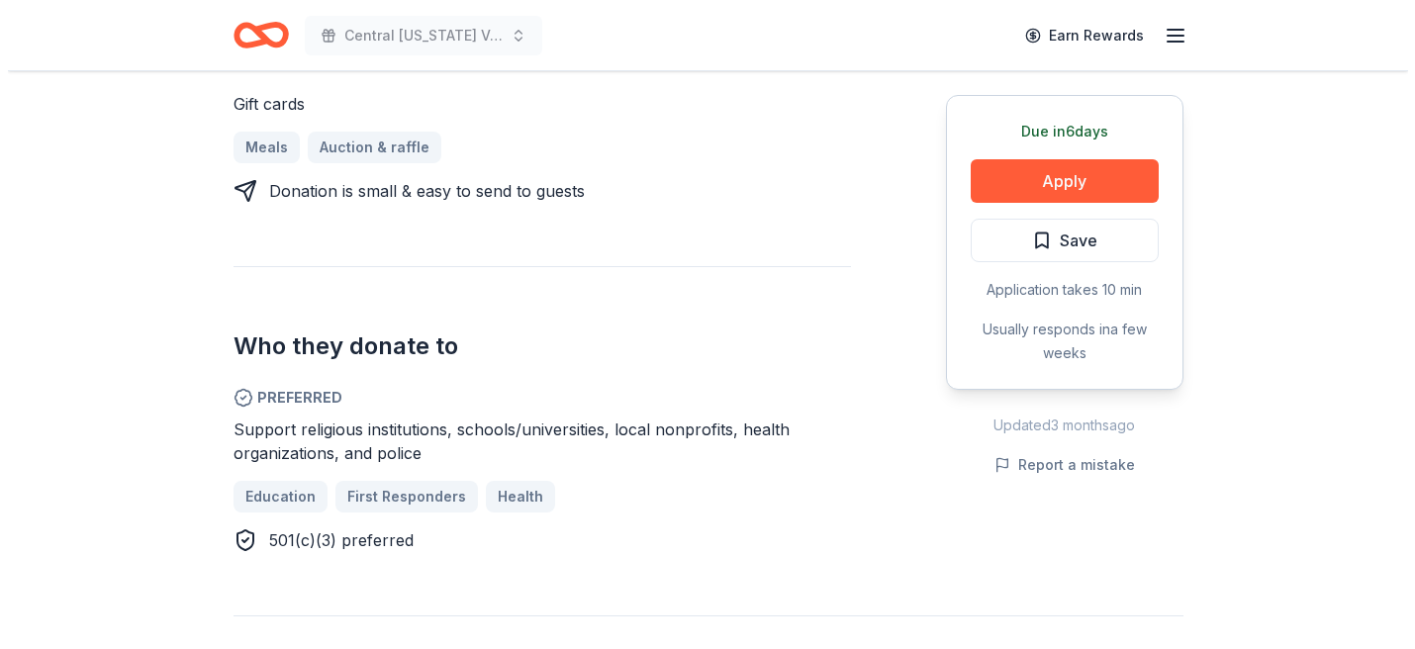
scroll to position [755, 0]
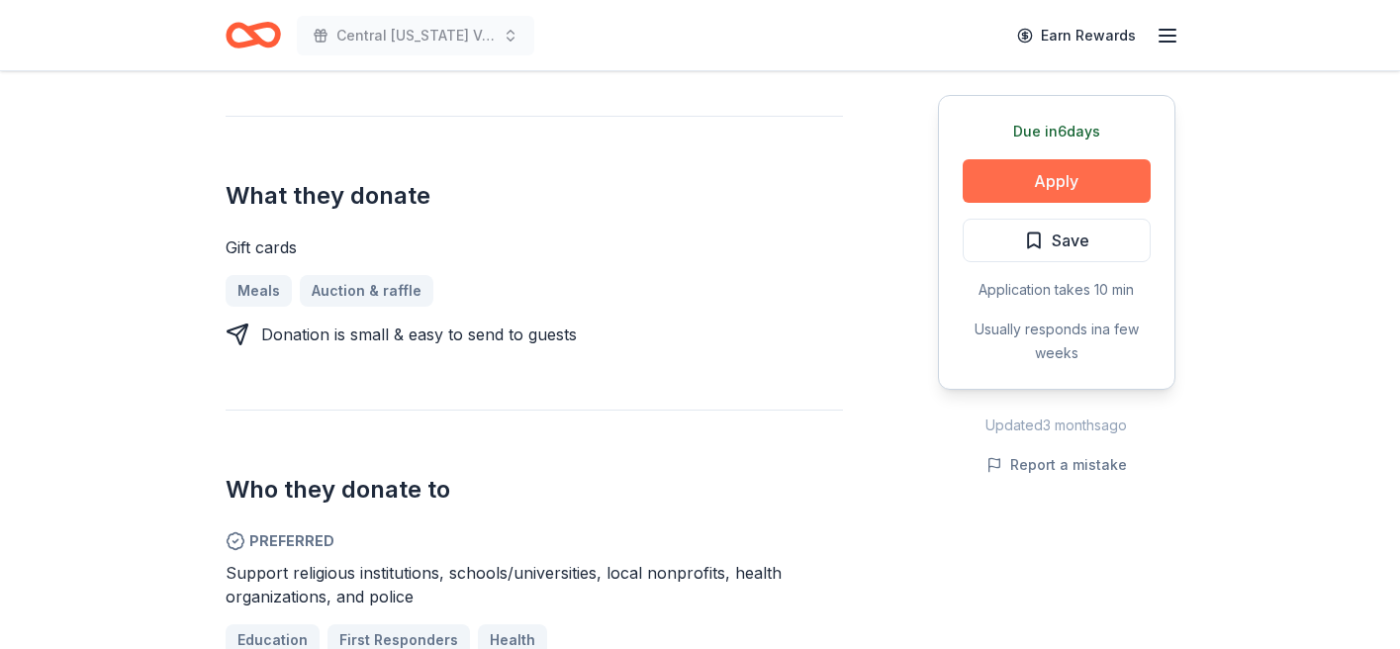
click at [1048, 186] on button "Apply" at bounding box center [1057, 181] width 188 height 44
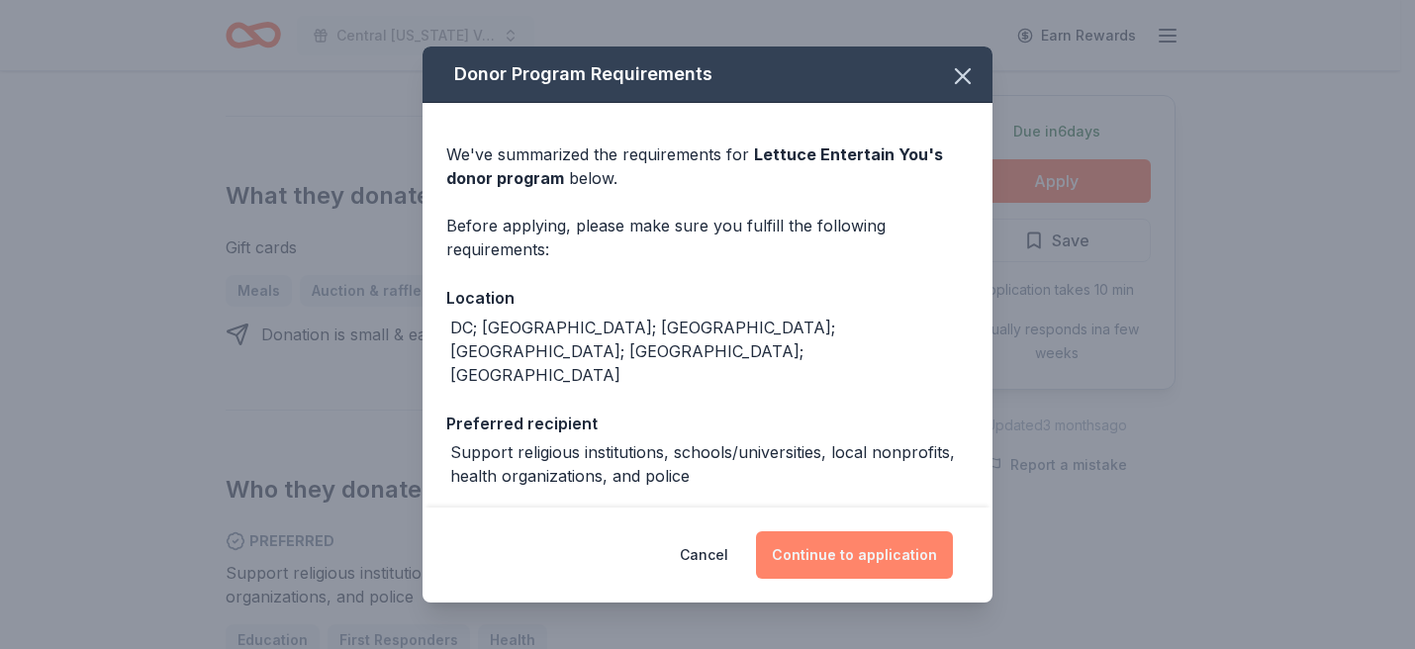
click at [865, 542] on button "Continue to application" at bounding box center [854, 555] width 197 height 48
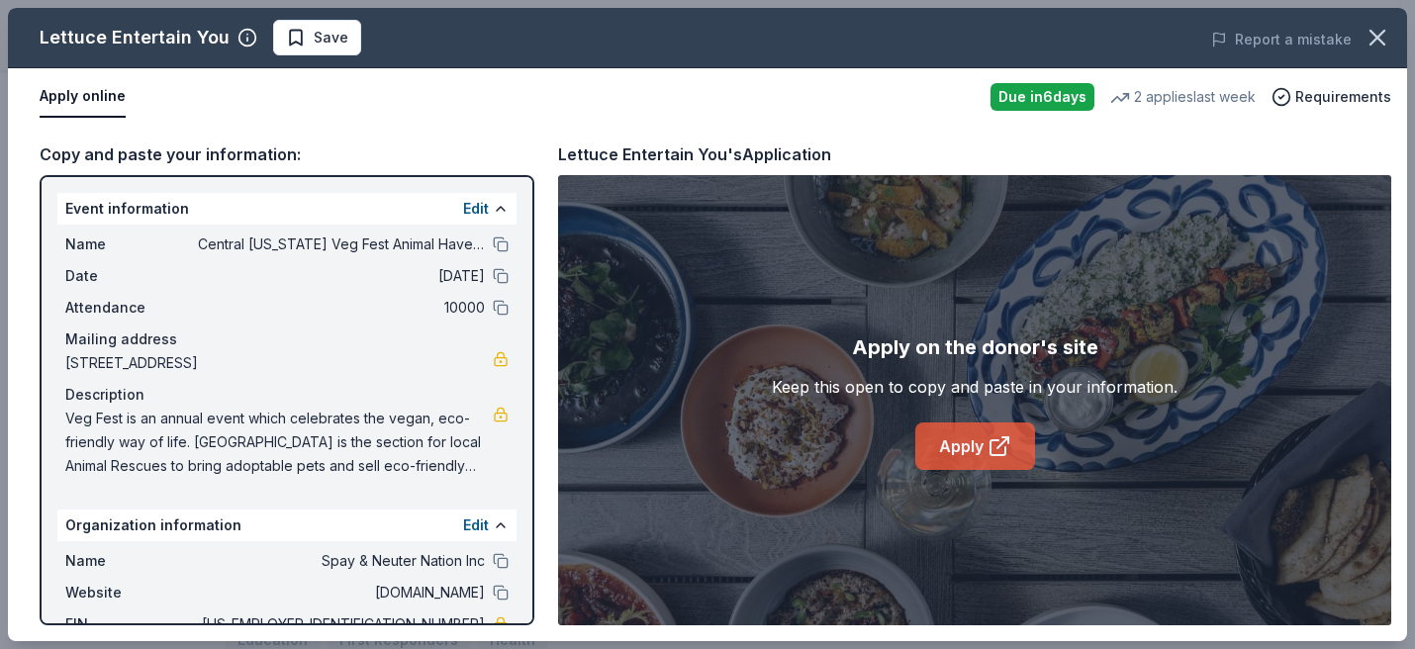
click at [952, 435] on link "Apply" at bounding box center [975, 447] width 120 height 48
